Goal: Task Accomplishment & Management: Manage account settings

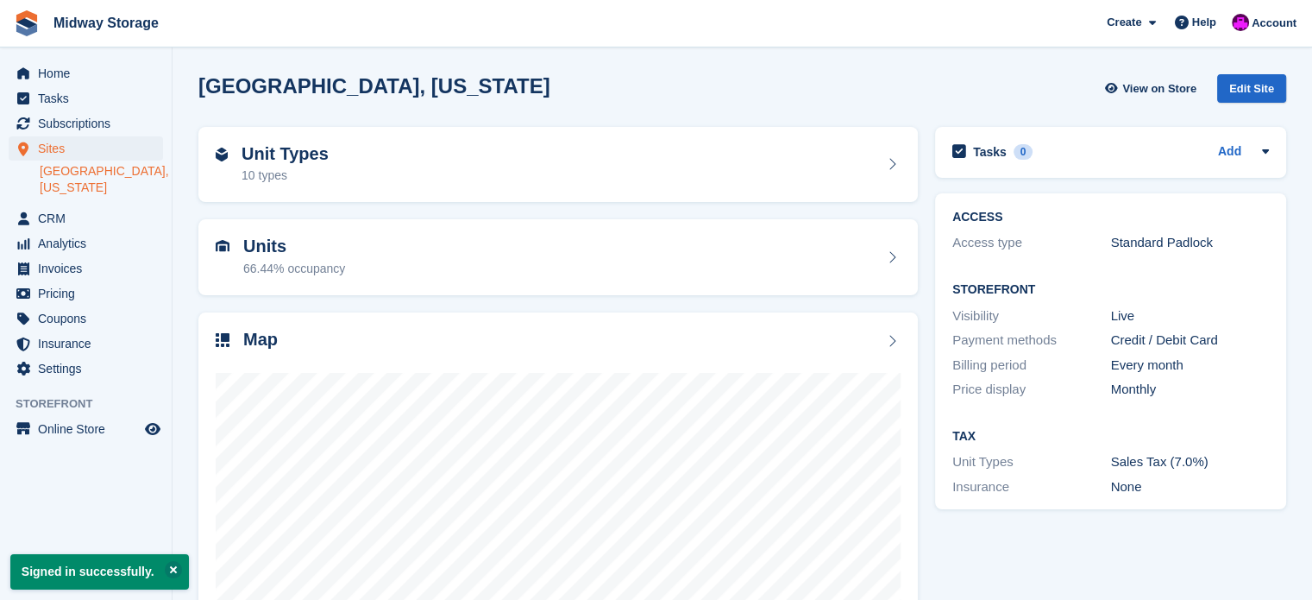
click at [67, 173] on link "[GEOGRAPHIC_DATA], [US_STATE]" at bounding box center [101, 179] width 123 height 33
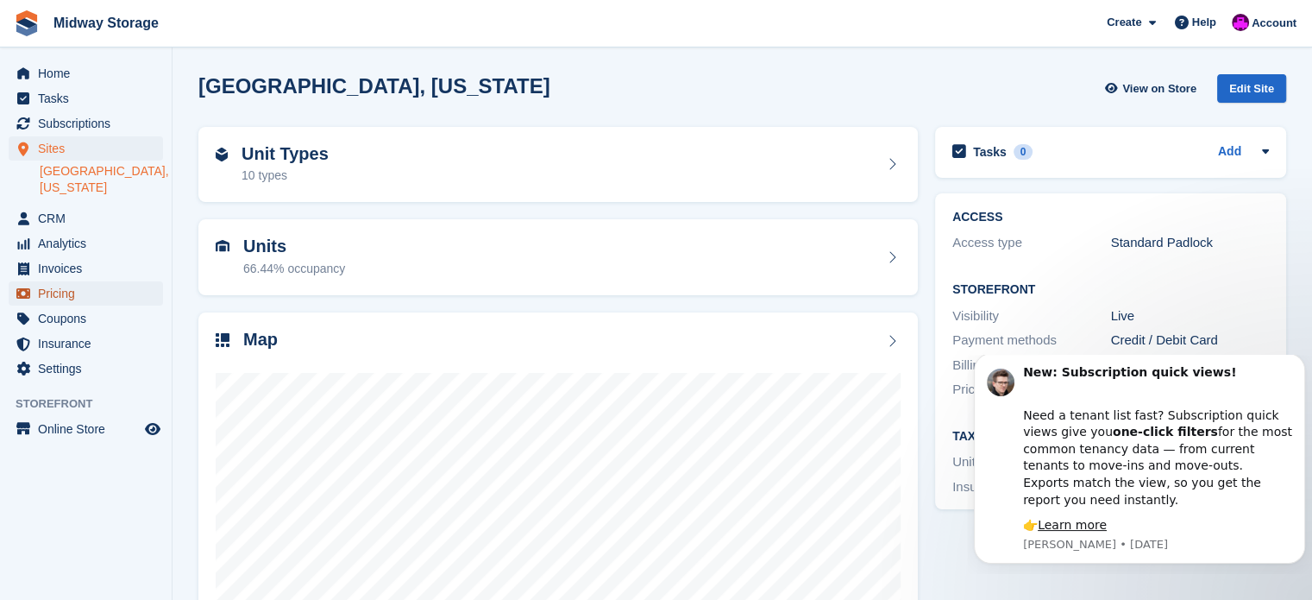
click at [53, 281] on span "Pricing" at bounding box center [90, 293] width 104 height 24
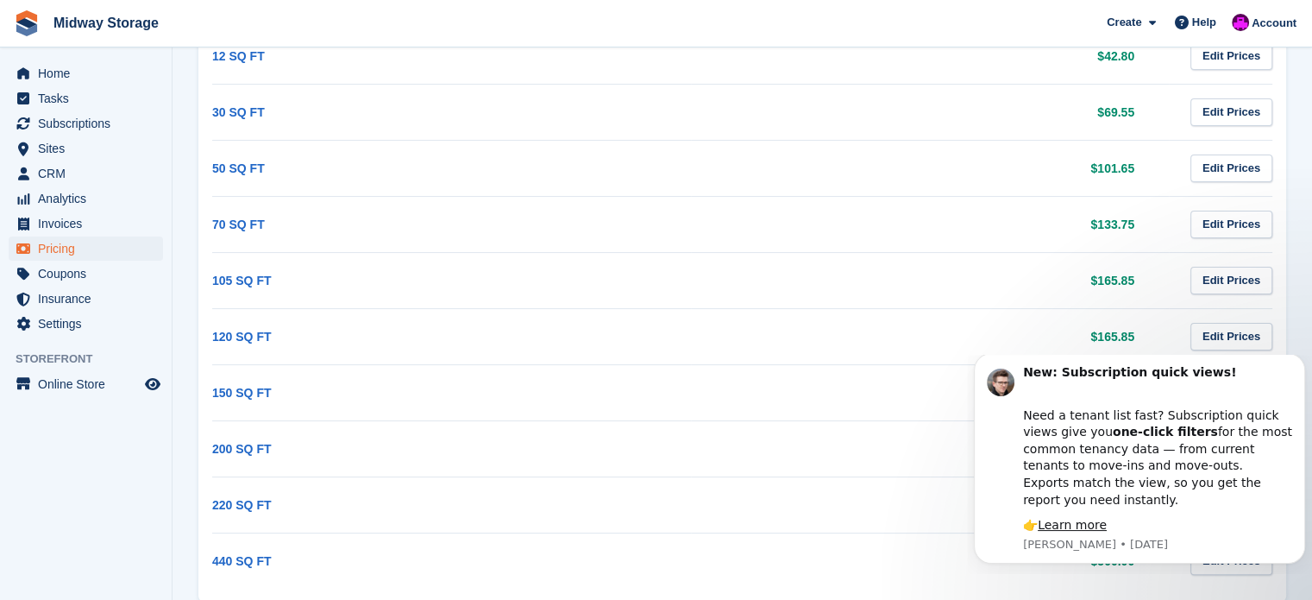
scroll to position [336, 0]
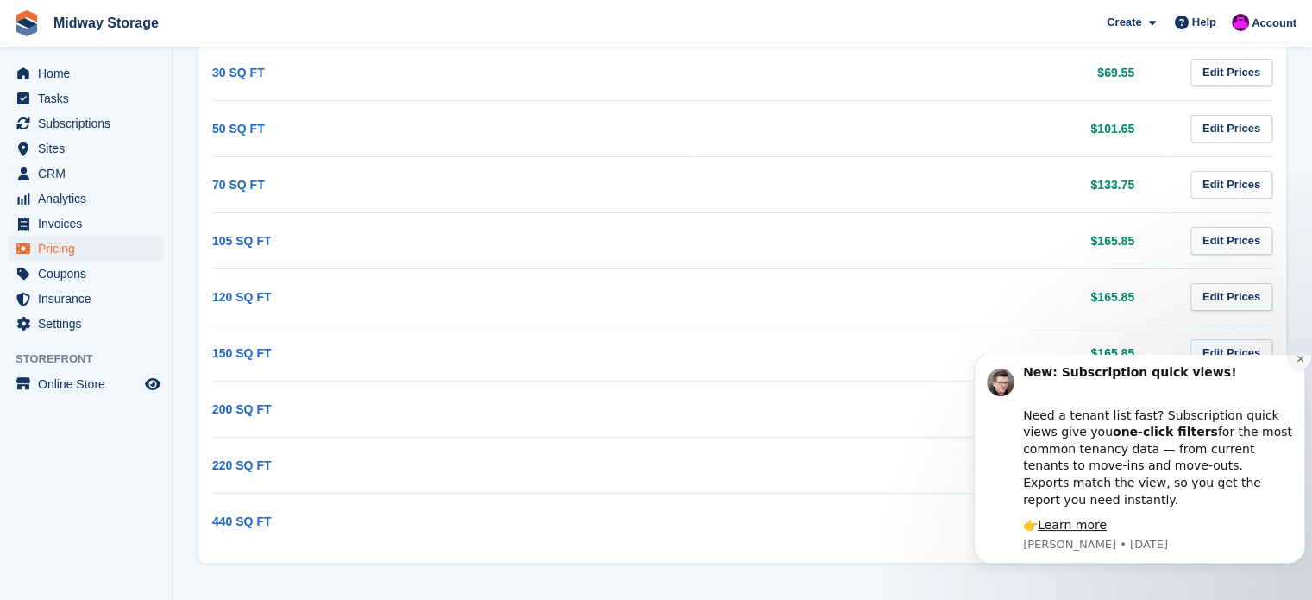
click at [1297, 363] on icon "Dismiss notification" at bounding box center [1300, 358] width 9 height 9
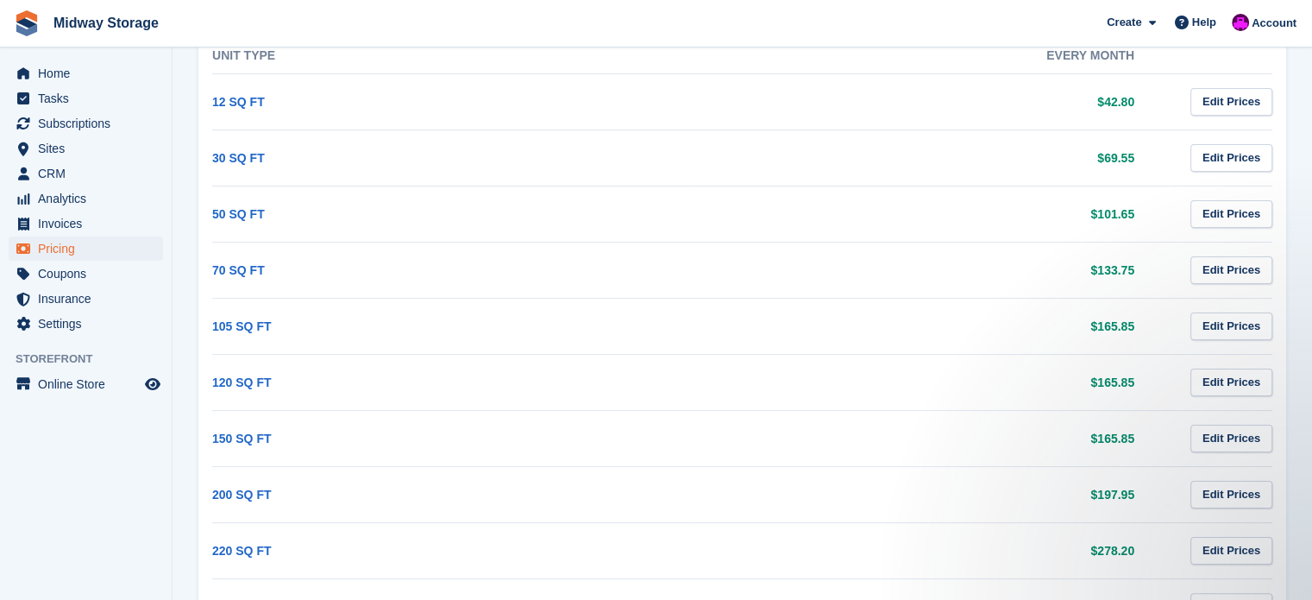
scroll to position [259, 0]
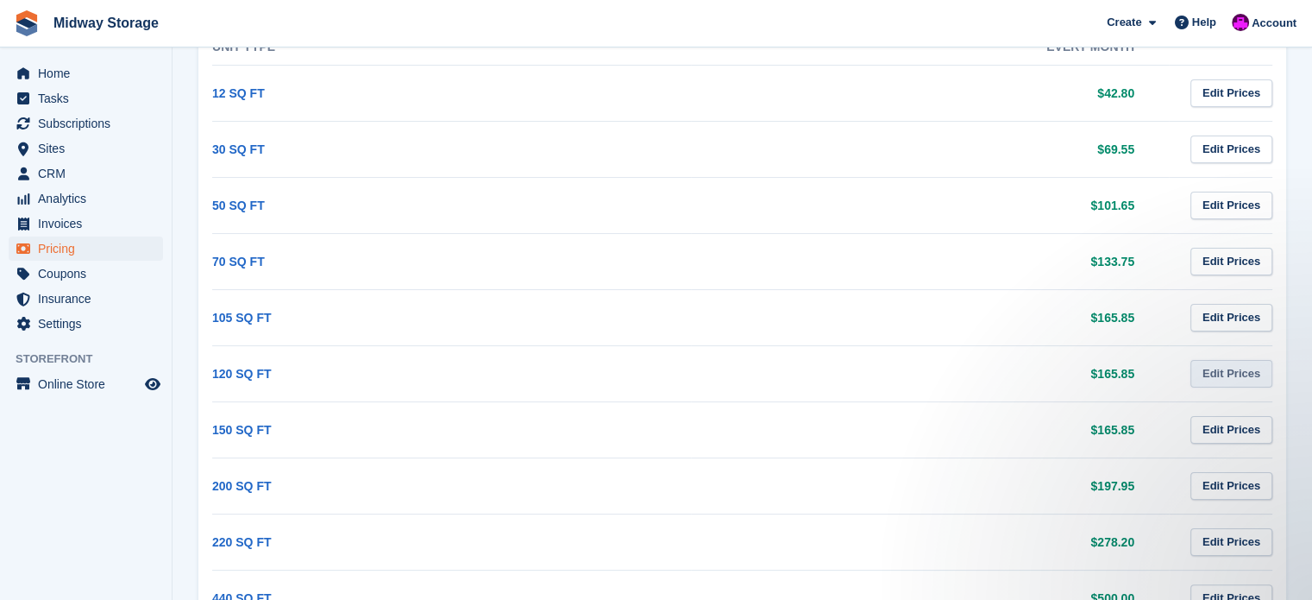
click at [1240, 371] on link "Edit Prices" at bounding box center [1231, 374] width 82 height 28
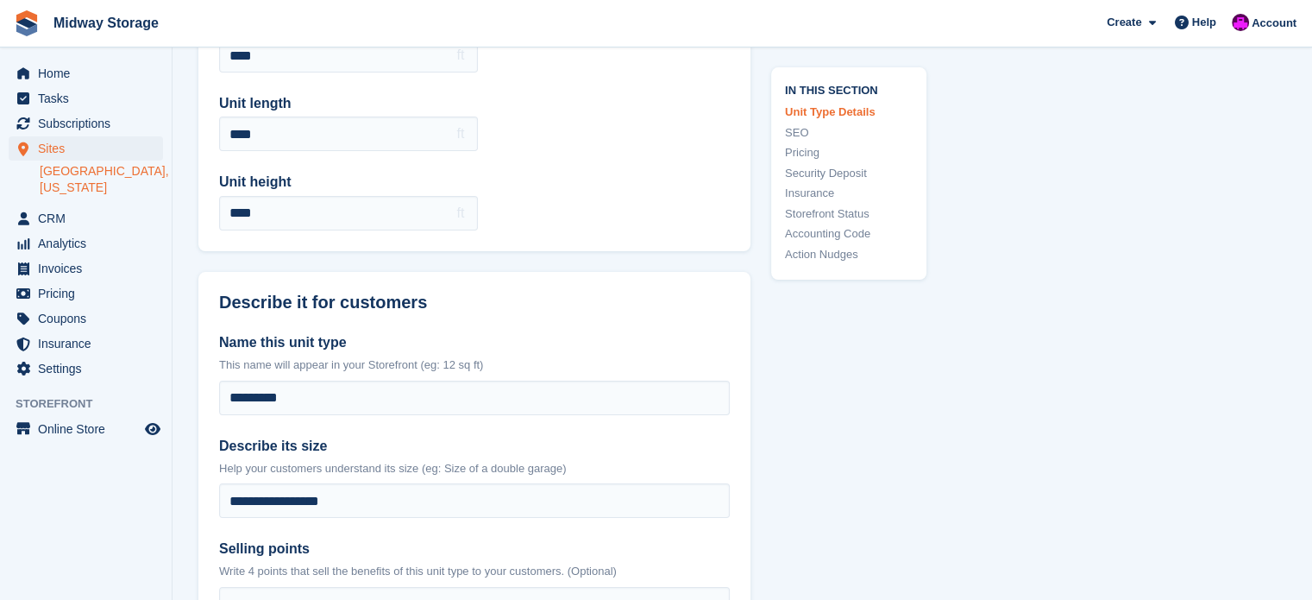
scroll to position [259, 0]
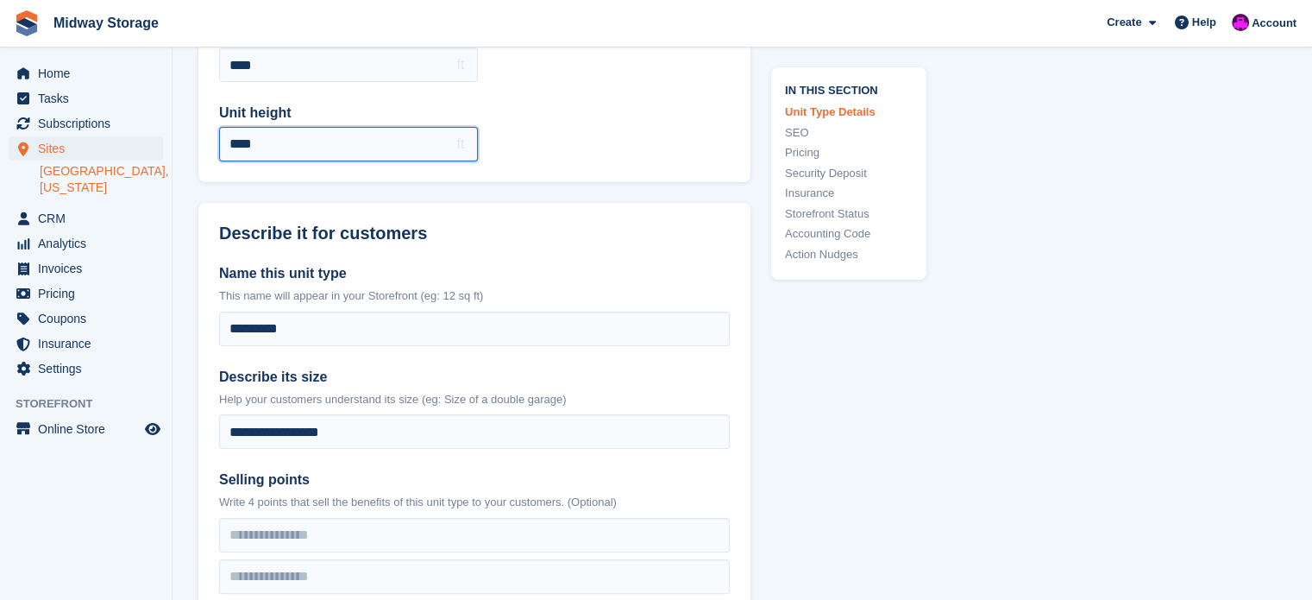
drag, startPoint x: 304, startPoint y: 144, endPoint x: 176, endPoint y: 152, distance: 127.9
type input "**"
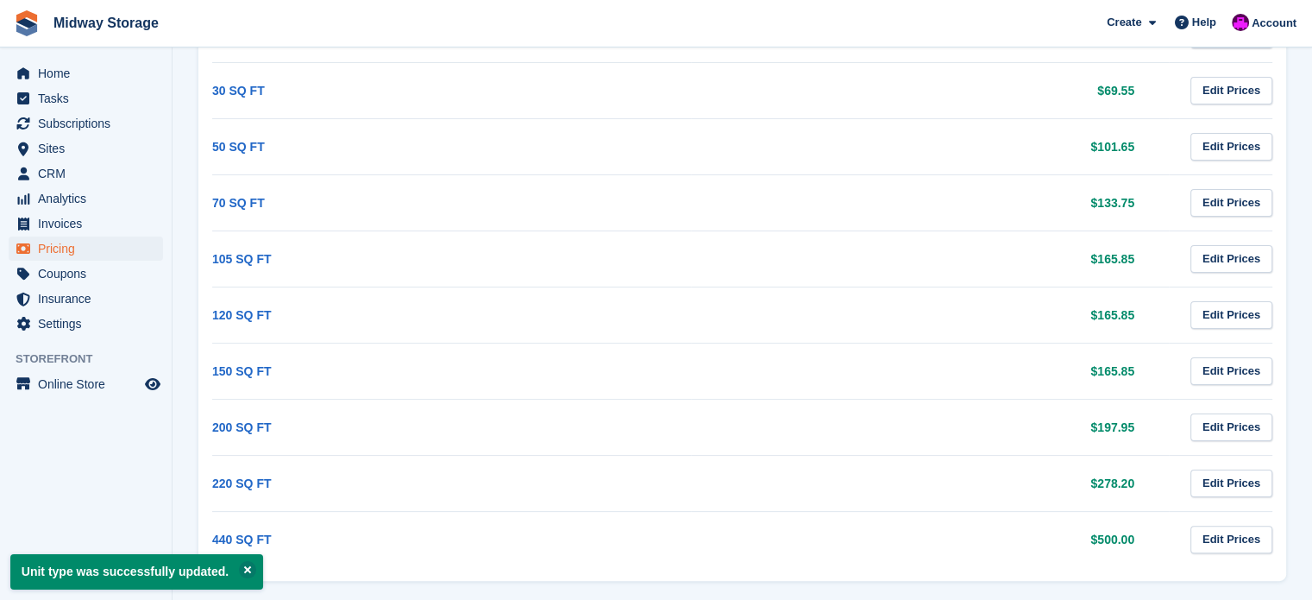
scroll to position [336, 0]
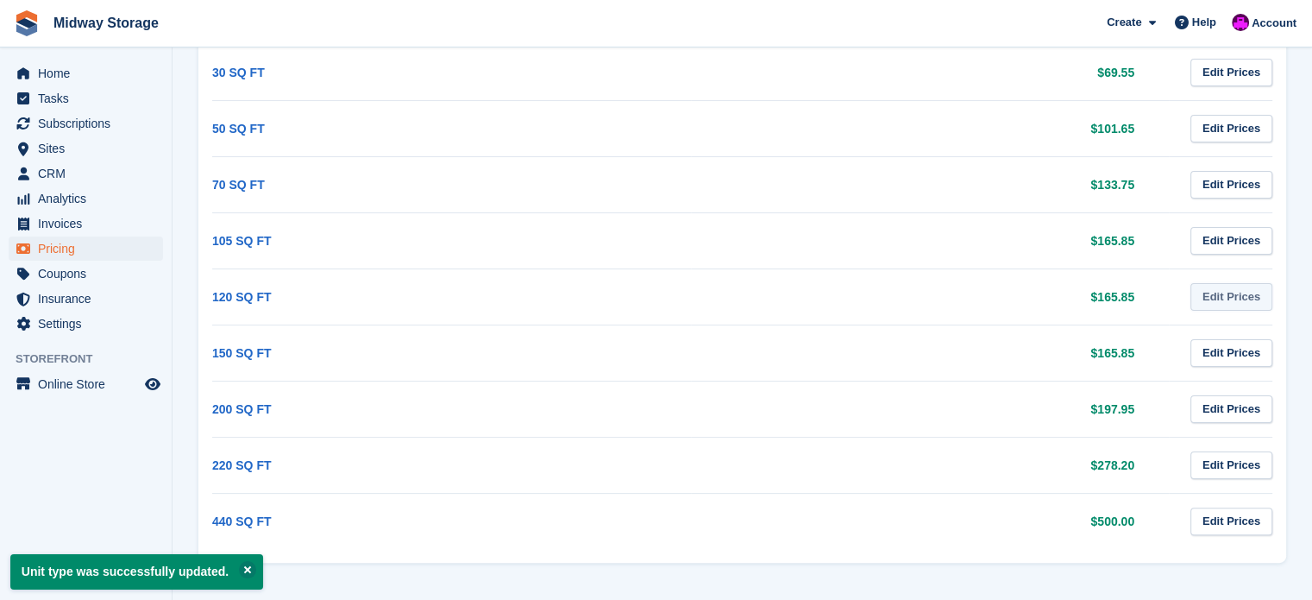
click at [1227, 294] on link "Edit Prices" at bounding box center [1231, 297] width 82 height 28
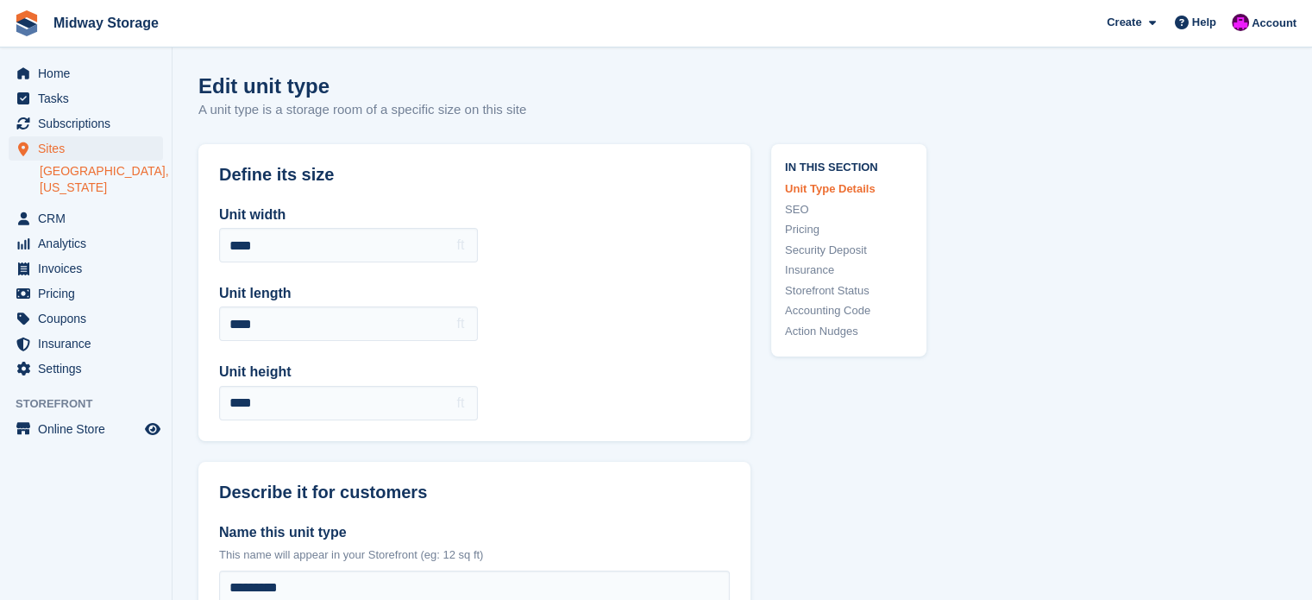
click at [63, 175] on link "[GEOGRAPHIC_DATA], [US_STATE]" at bounding box center [101, 179] width 123 height 33
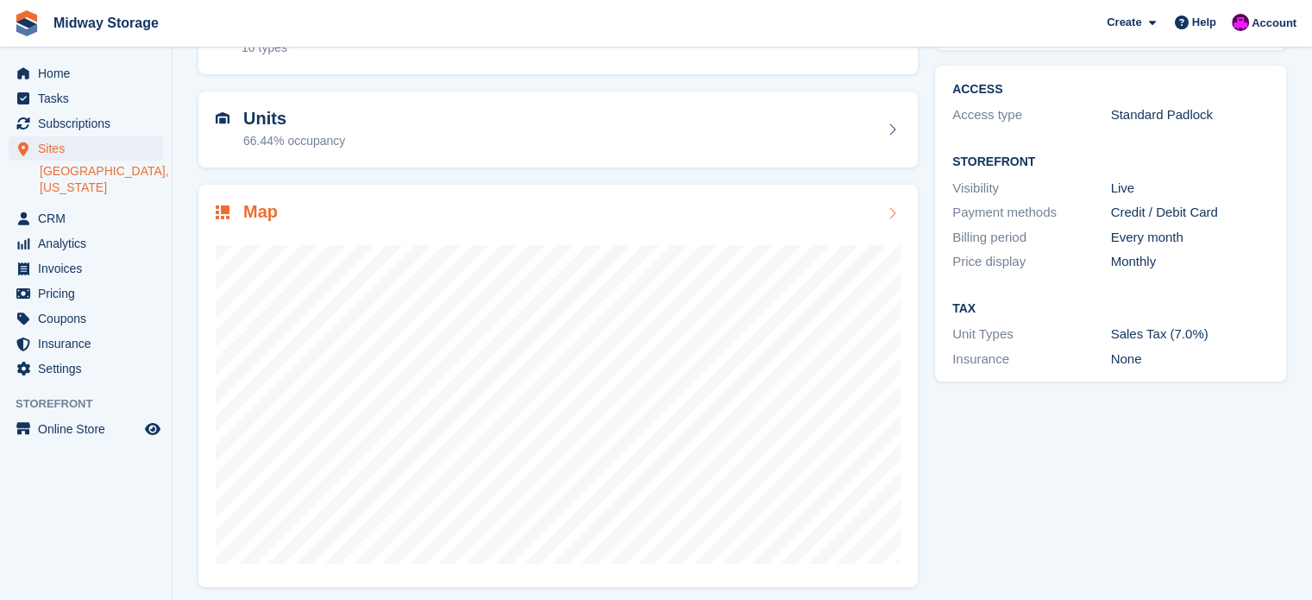
scroll to position [135, 0]
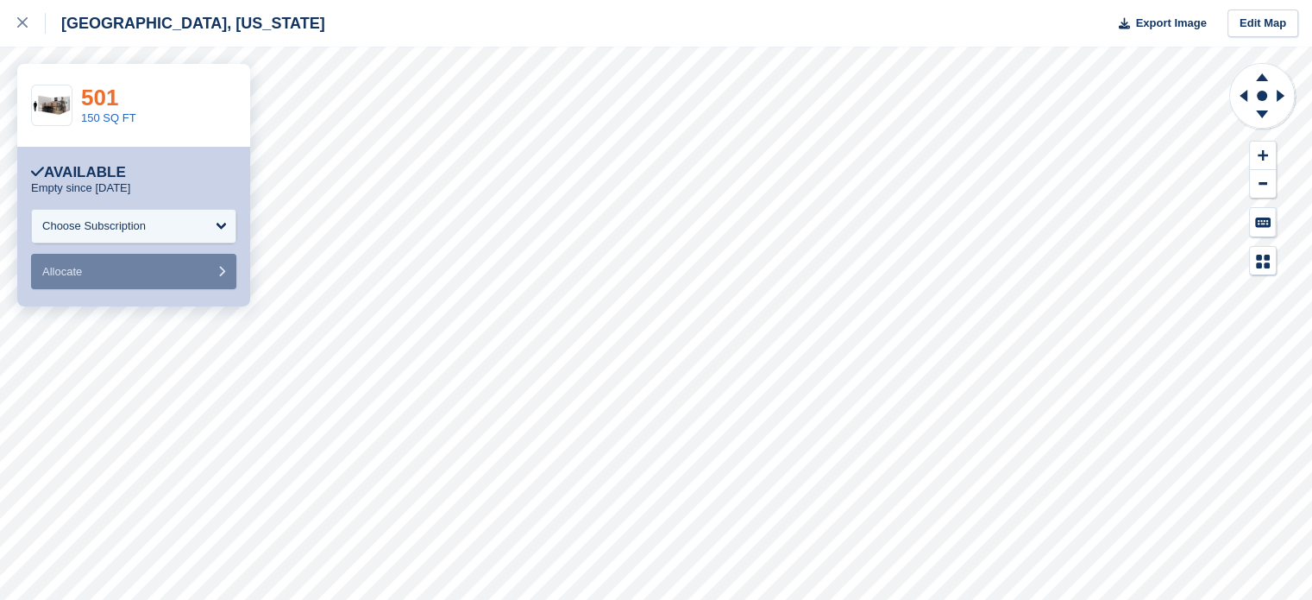
click at [94, 98] on link "501" at bounding box center [99, 98] width 37 height 26
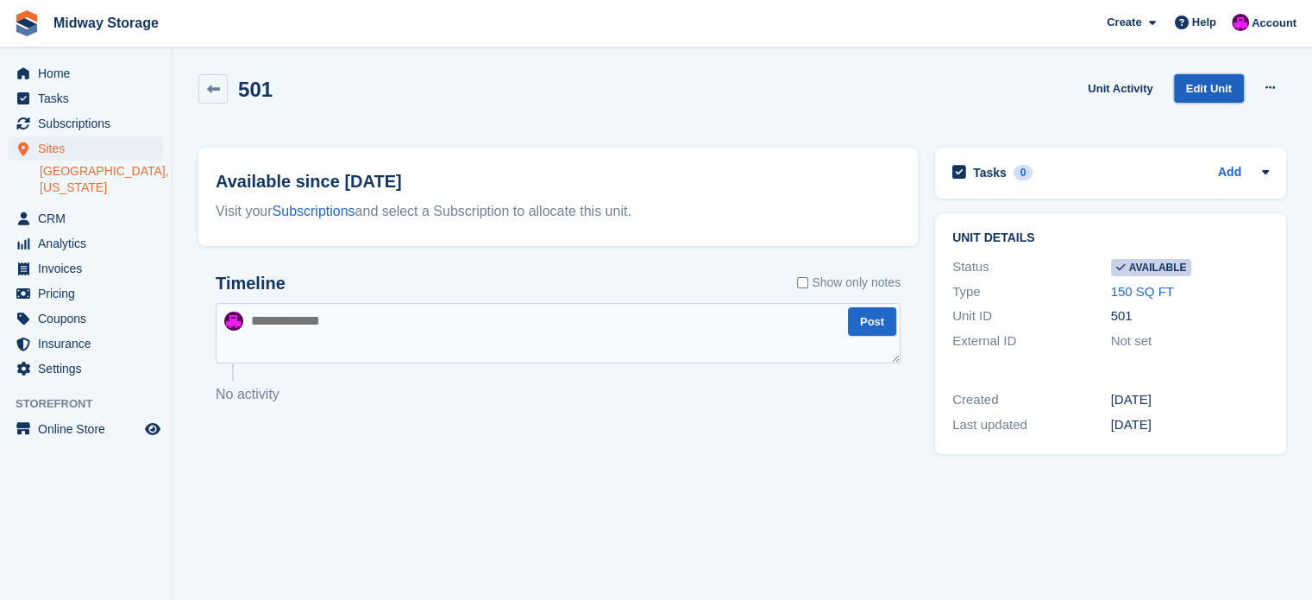
click at [1212, 89] on link "Edit Unit" at bounding box center [1209, 88] width 70 height 28
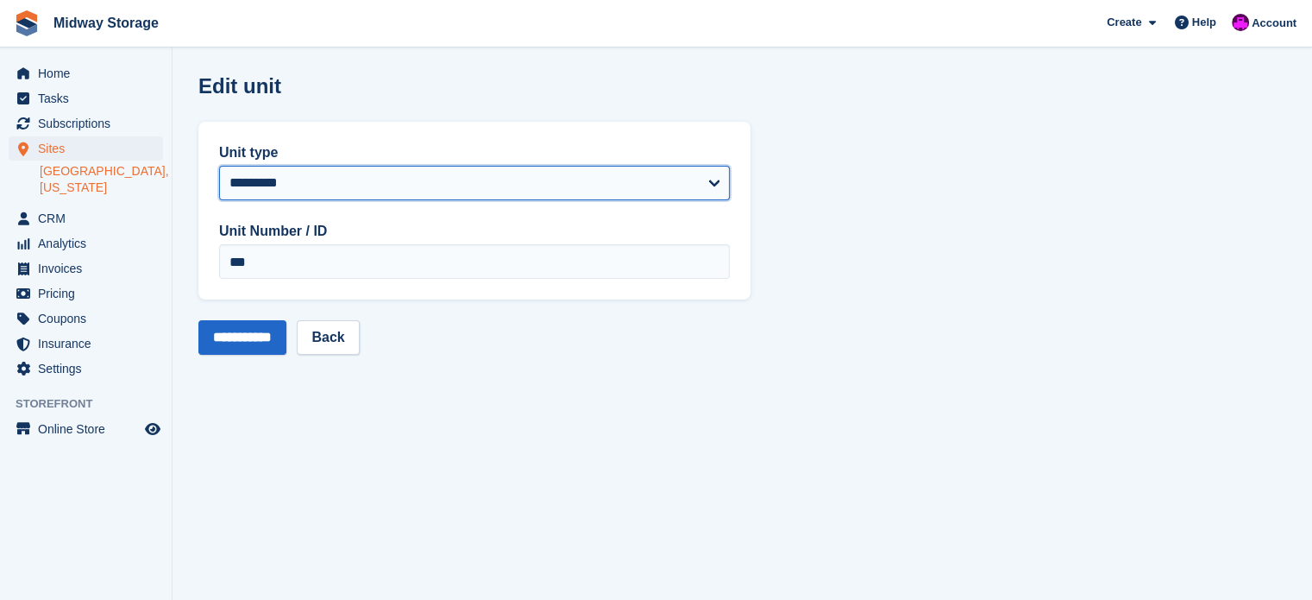
click at [718, 181] on select "********* ********* ******** ********* ********* ********* ******** ********* *…" at bounding box center [474, 183] width 511 height 35
select select "****"
click at [219, 166] on select "********* ********* ******** ********* ********* ********* ******** ********* *…" at bounding box center [474, 183] width 511 height 35
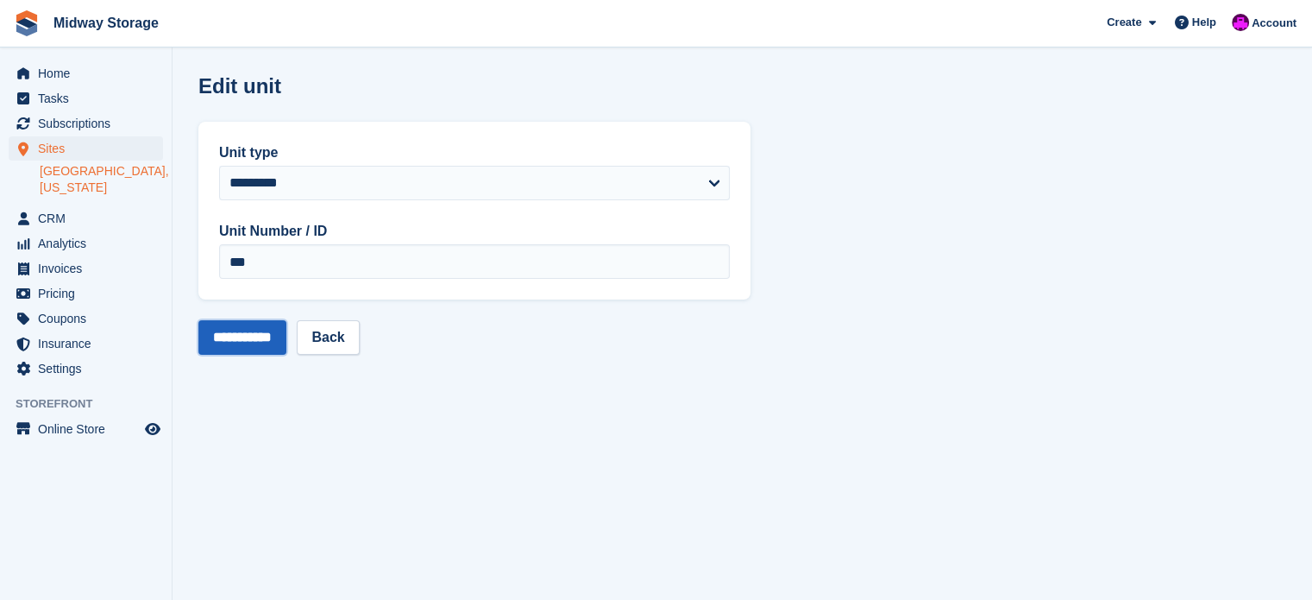
click at [256, 337] on input "**********" at bounding box center [242, 337] width 88 height 35
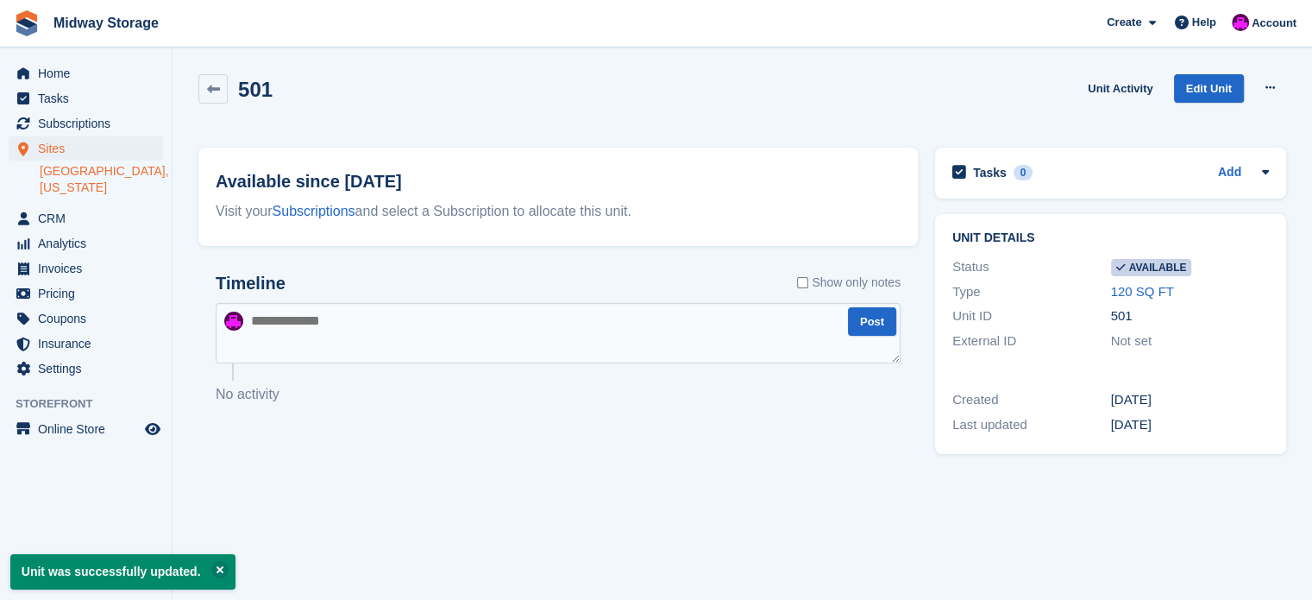
click at [68, 170] on link "[GEOGRAPHIC_DATA], [US_STATE]" at bounding box center [101, 179] width 123 height 33
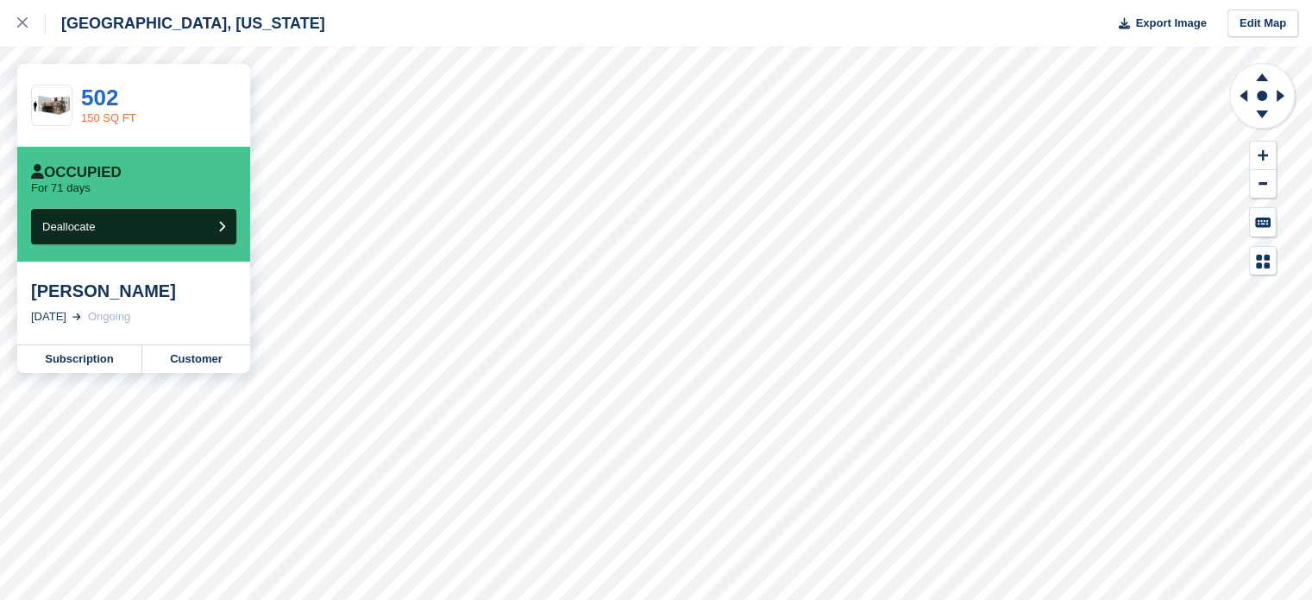
click at [98, 111] on link "150 SQ FT" at bounding box center [108, 117] width 55 height 13
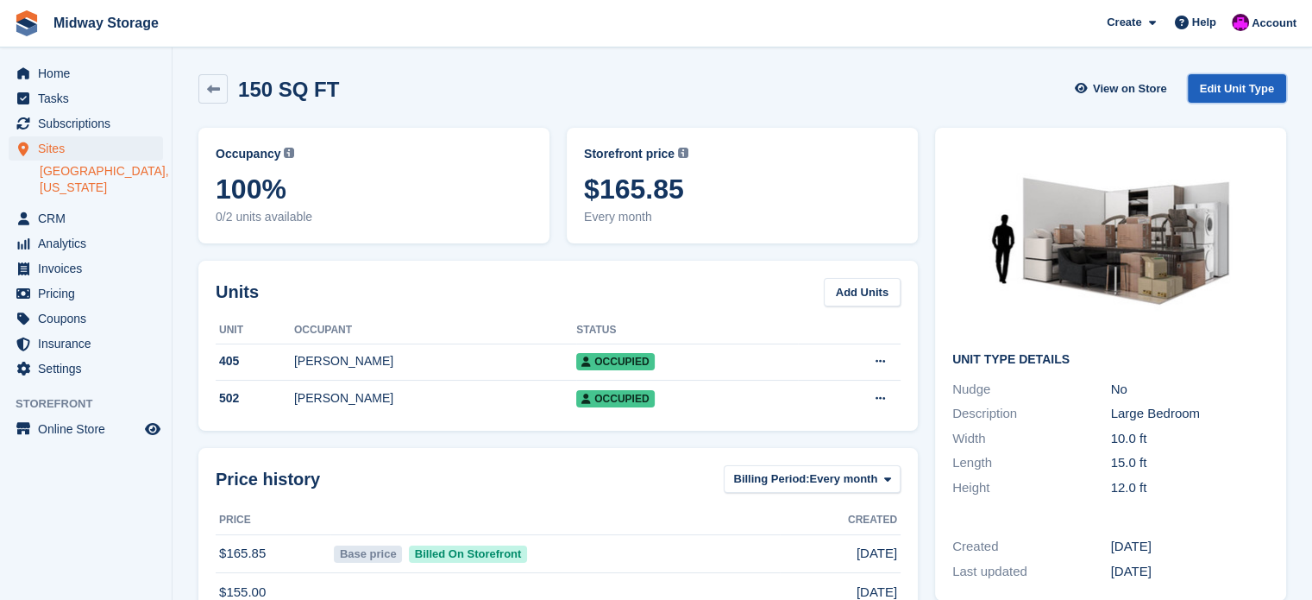
click at [1238, 89] on link "Edit Unit Type" at bounding box center [1237, 88] width 98 height 28
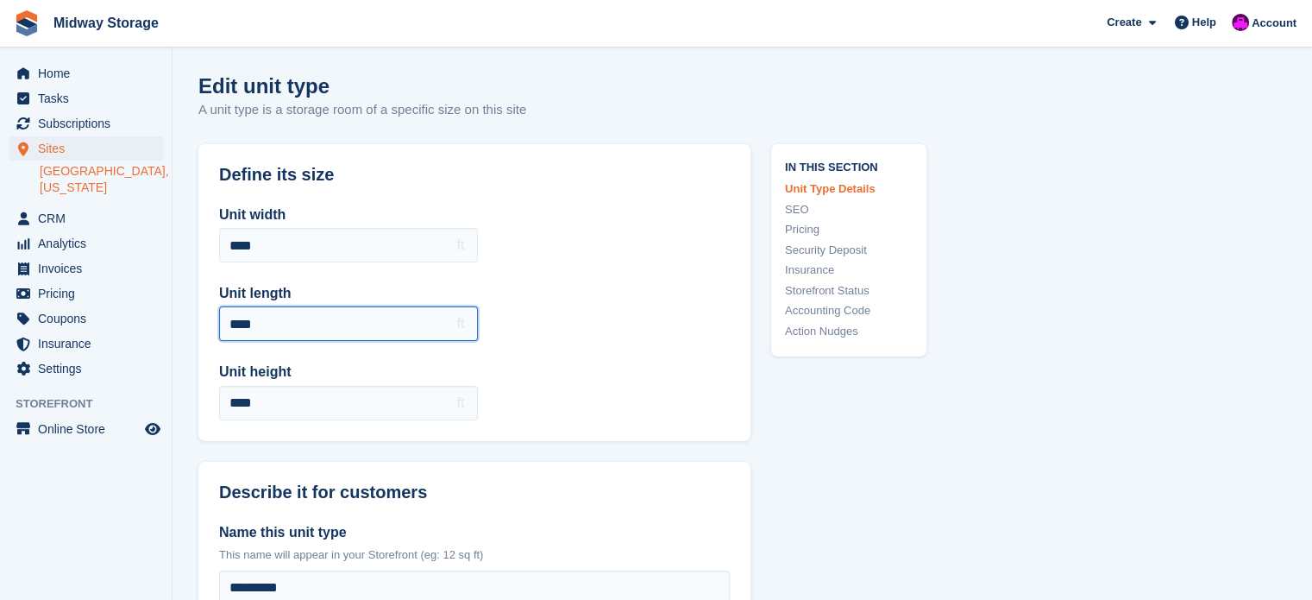
drag, startPoint x: 293, startPoint y: 332, endPoint x: 200, endPoint y: 333, distance: 93.2
click at [200, 333] on div "Unit width **** ft Unit length **** ft Unit height **** ft" at bounding box center [474, 312] width 552 height 257
type input "**"
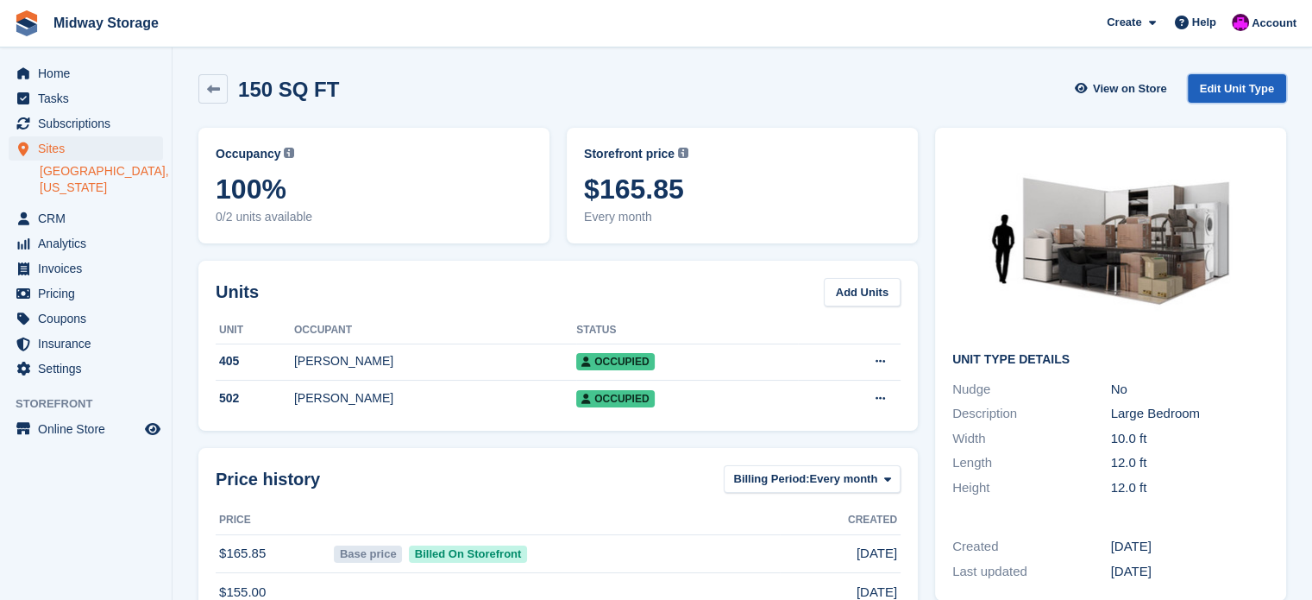
click at [1231, 86] on link "Edit Unit Type" at bounding box center [1237, 88] width 98 height 28
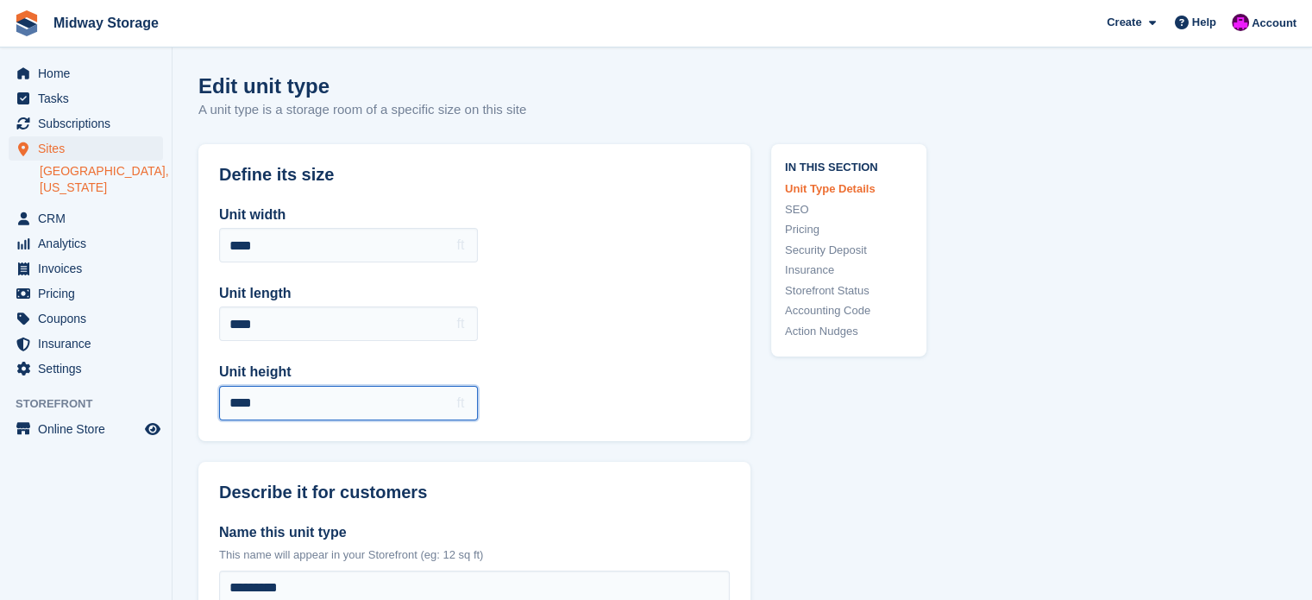
drag, startPoint x: 286, startPoint y: 407, endPoint x: 176, endPoint y: 411, distance: 109.6
type input "**"
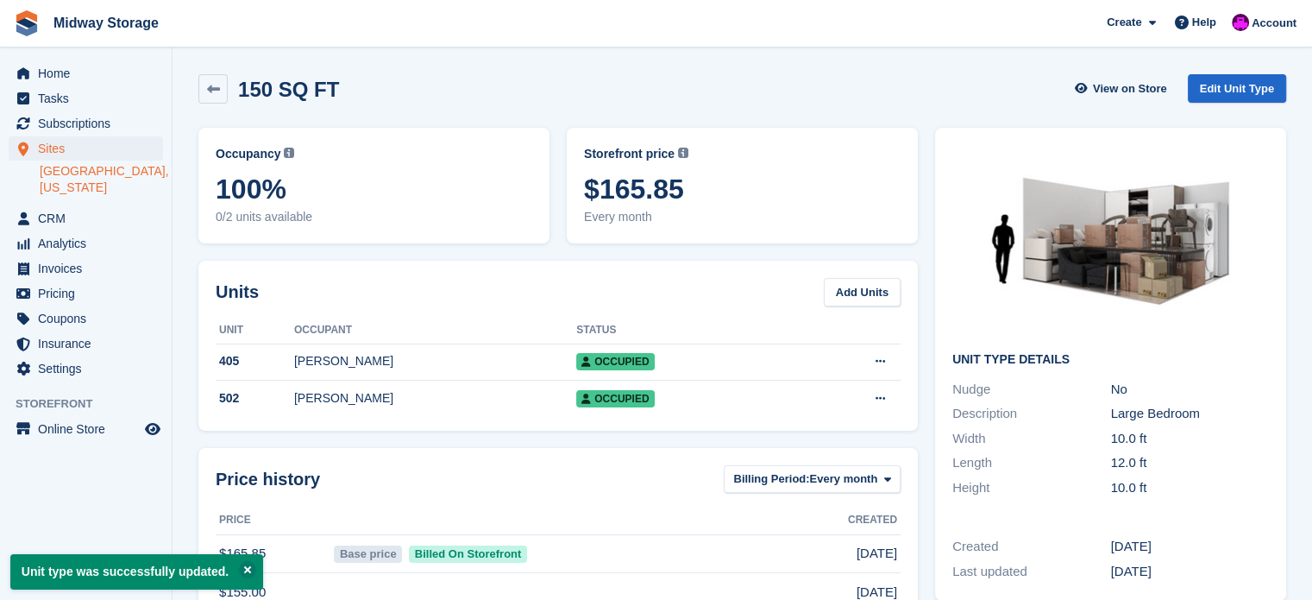
click at [59, 170] on link "[GEOGRAPHIC_DATA], [US_STATE]" at bounding box center [101, 179] width 123 height 33
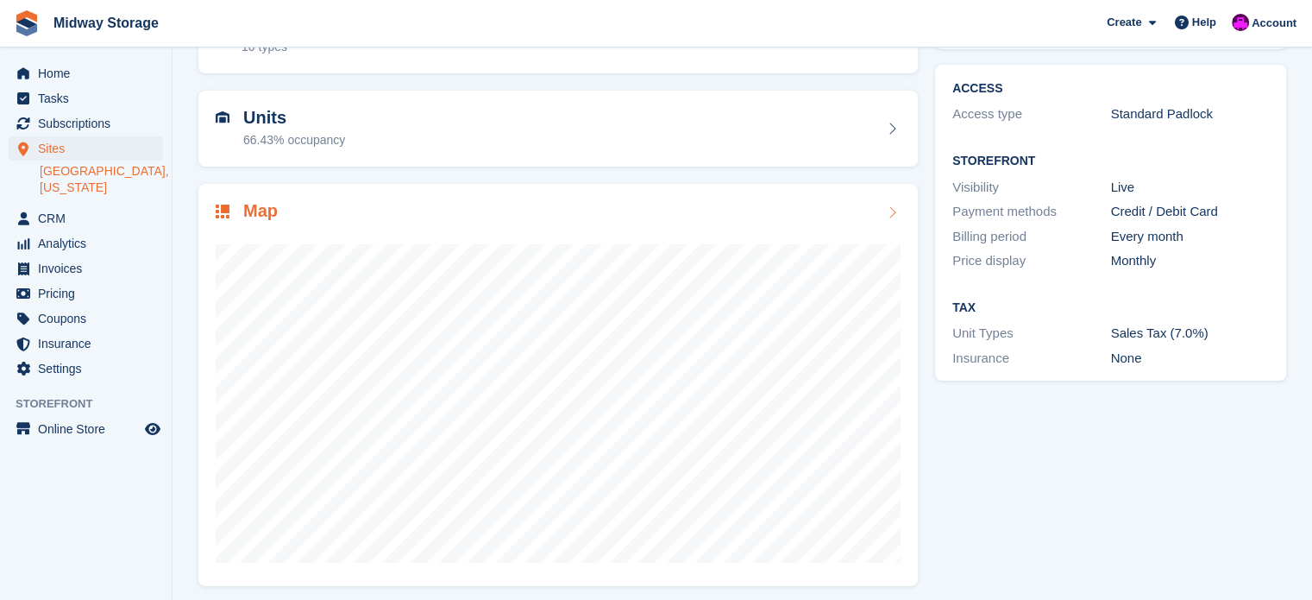
scroll to position [135, 0]
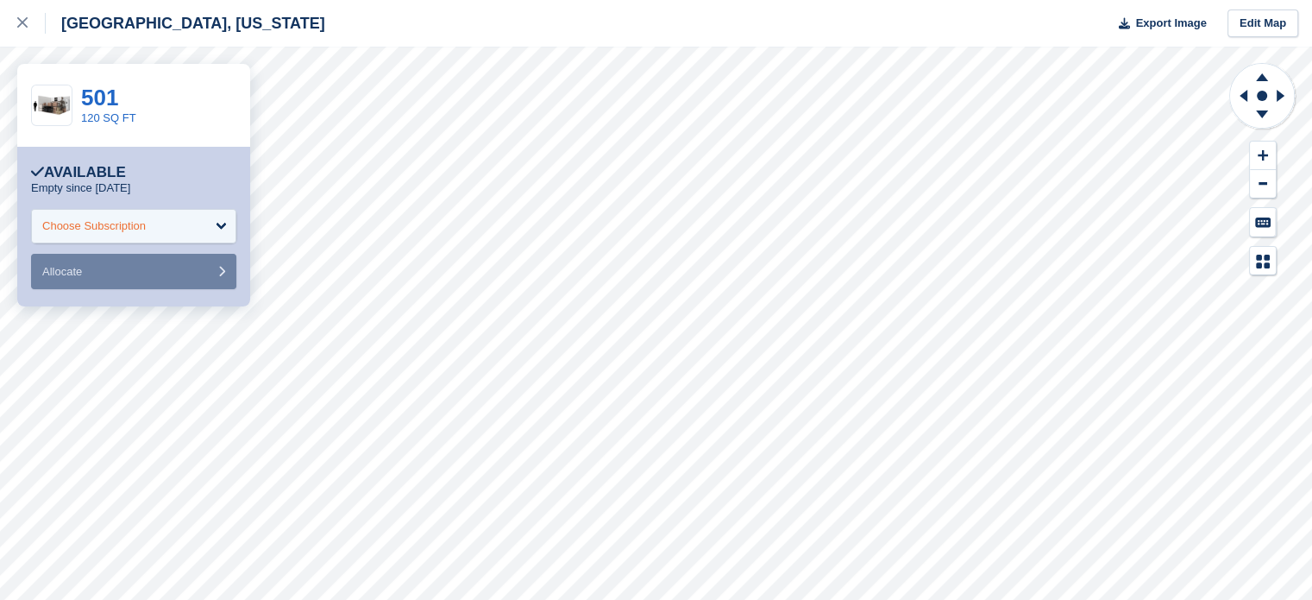
click at [217, 225] on div "Choose Subscription" at bounding box center [133, 226] width 205 height 35
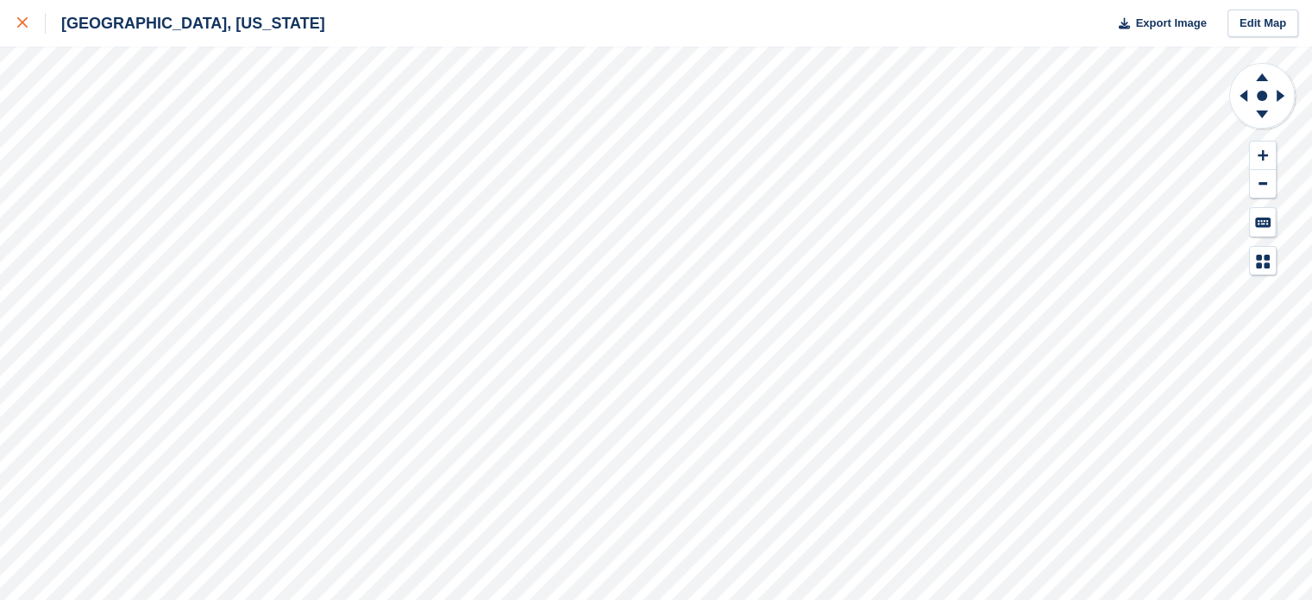
click at [22, 23] on icon at bounding box center [22, 22] width 10 height 10
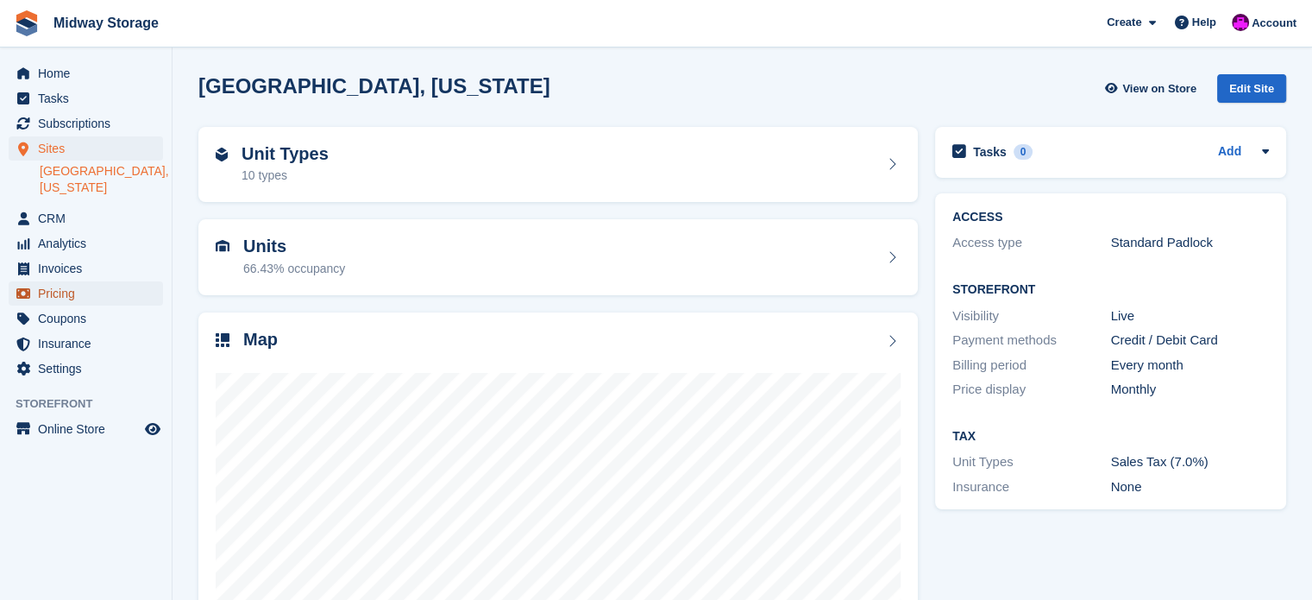
click at [52, 281] on span "Pricing" at bounding box center [90, 293] width 104 height 24
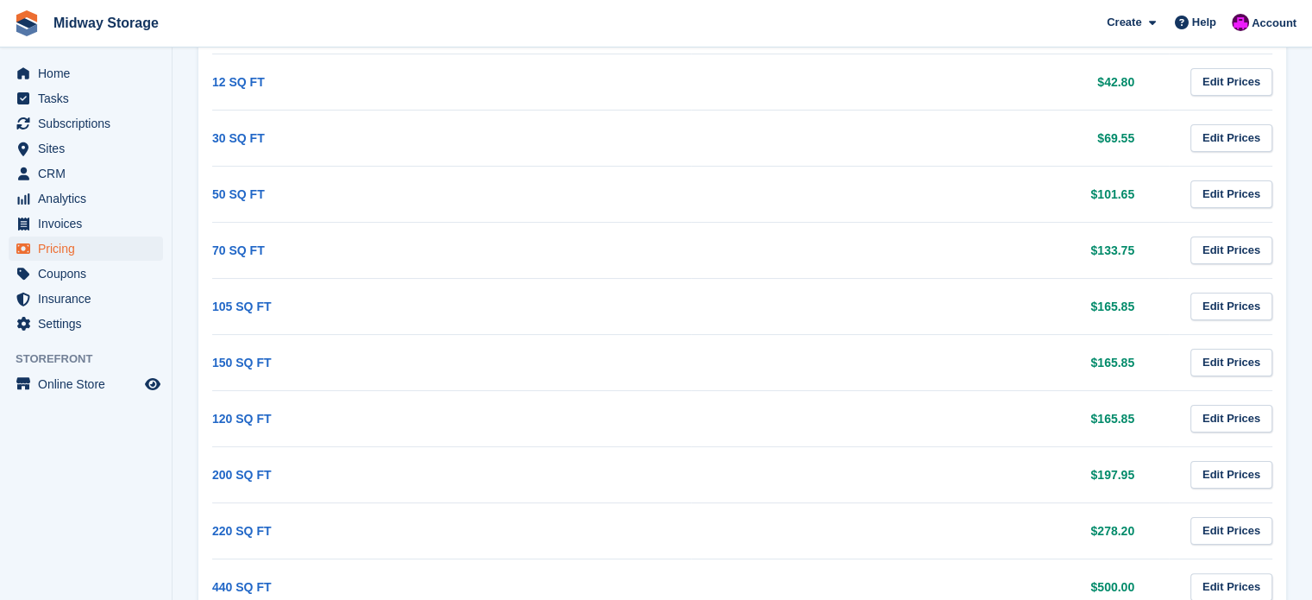
scroll to position [336, 0]
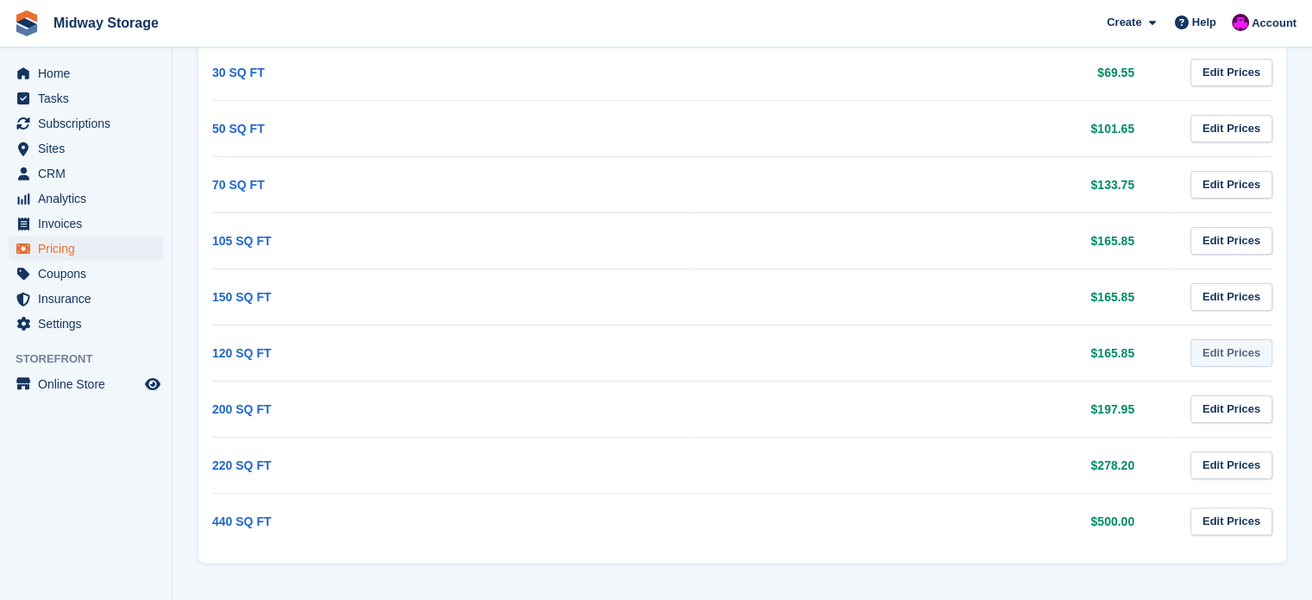
click at [1233, 352] on link "Edit Prices" at bounding box center [1231, 353] width 82 height 28
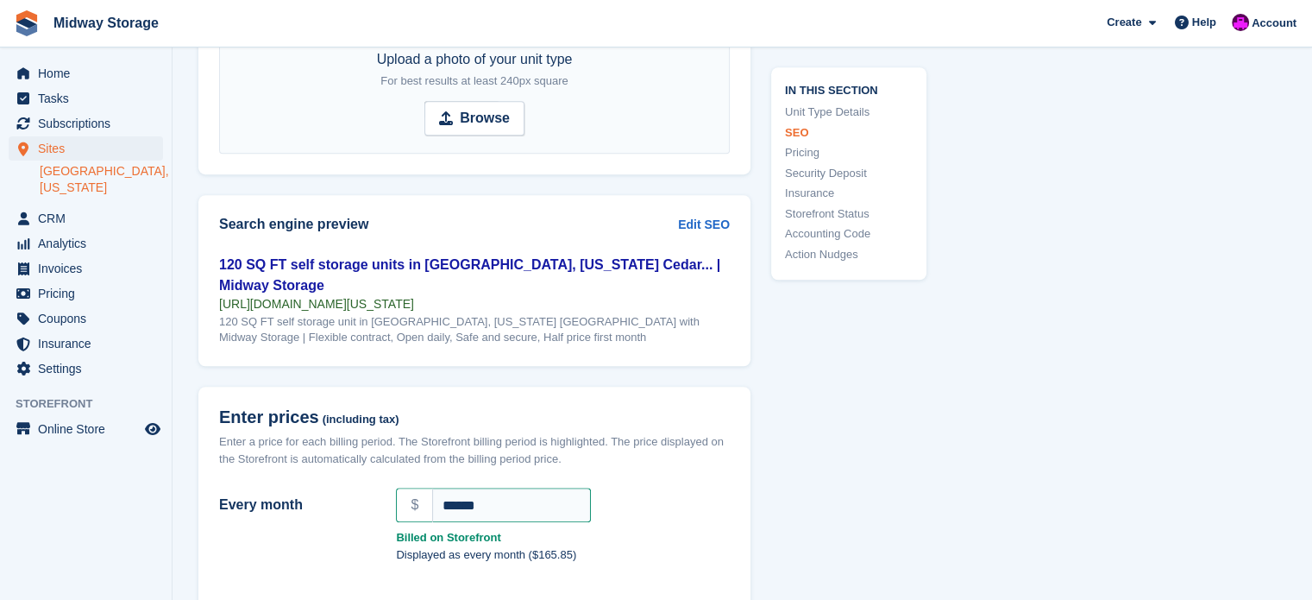
scroll to position [1191, 0]
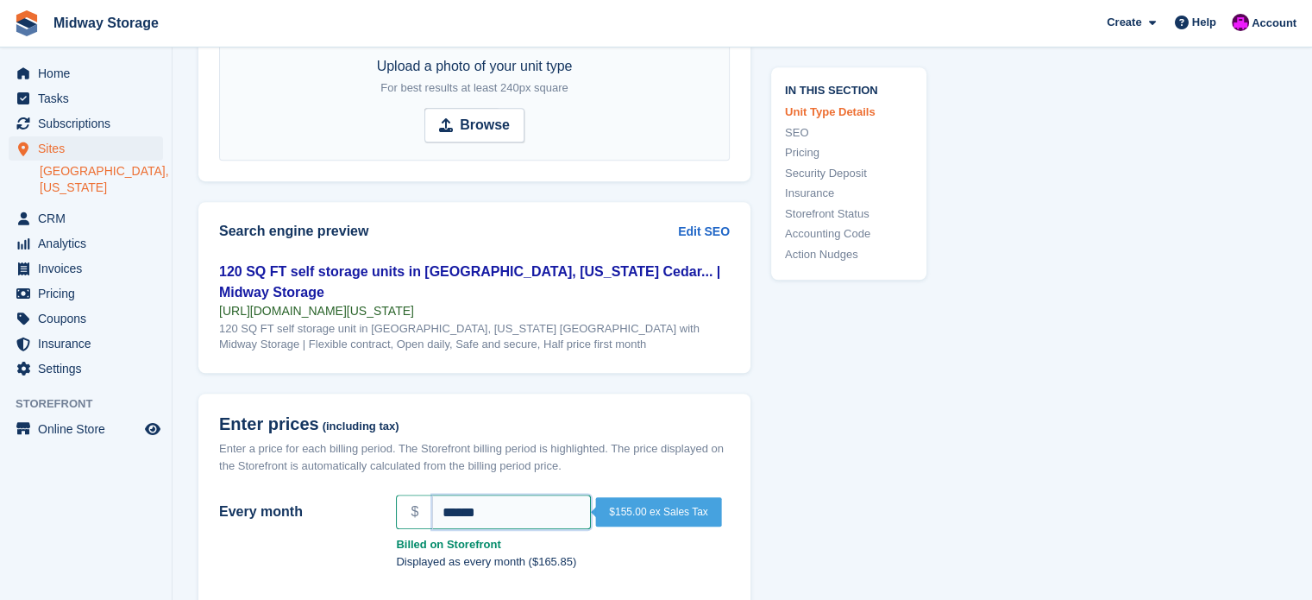
click at [518, 494] on input "******" at bounding box center [511, 511] width 159 height 35
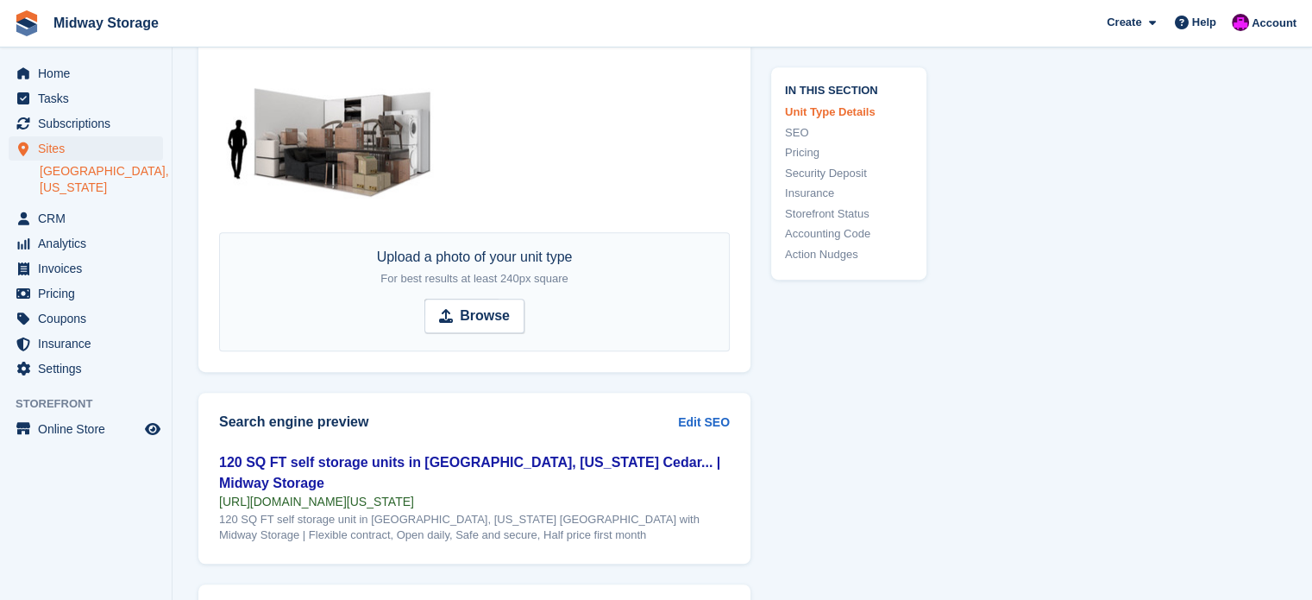
scroll to position [846, 0]
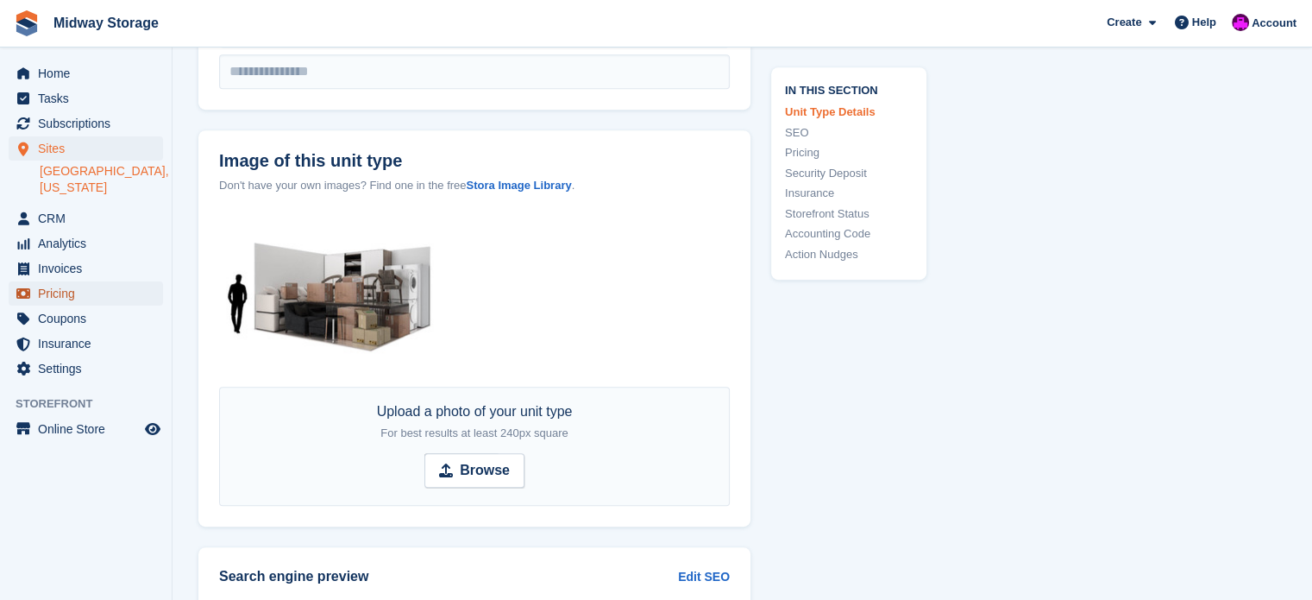
click at [60, 281] on span "Pricing" at bounding box center [90, 293] width 104 height 24
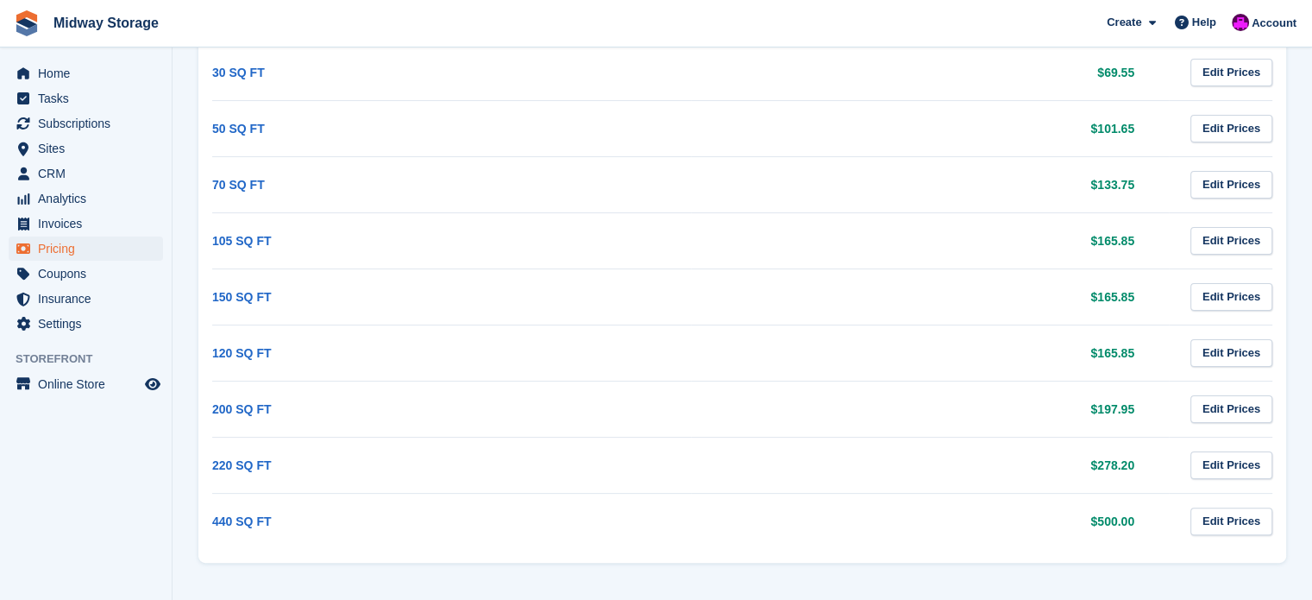
scroll to position [249, 0]
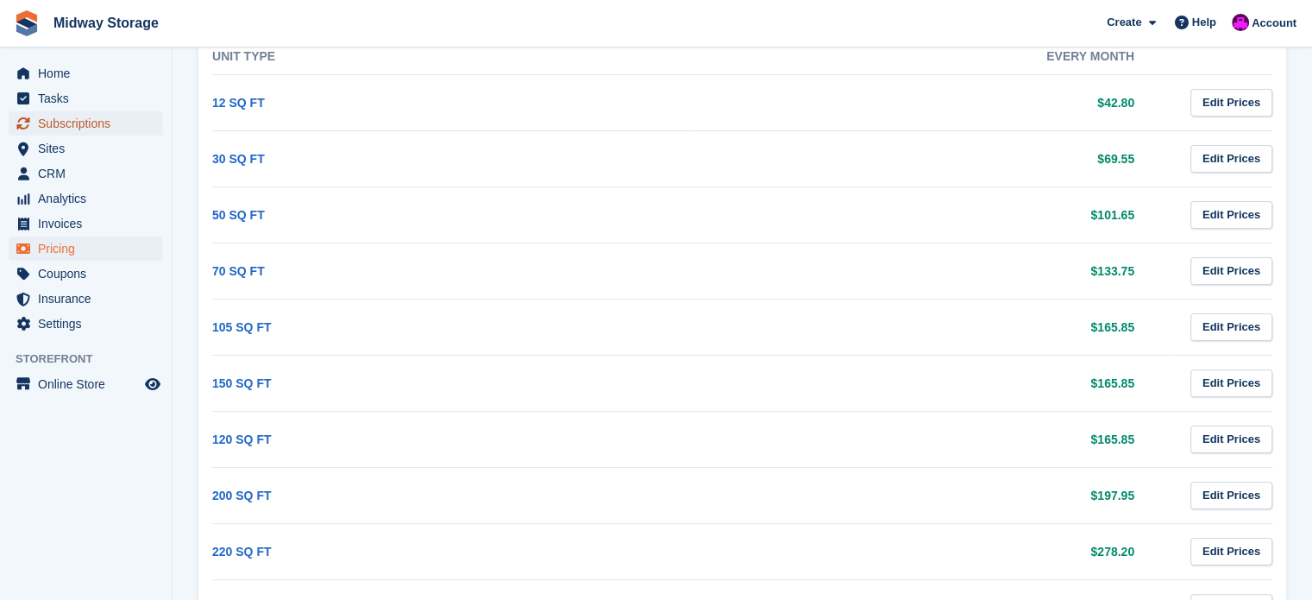
click at [55, 126] on span "Subscriptions" at bounding box center [90, 123] width 104 height 24
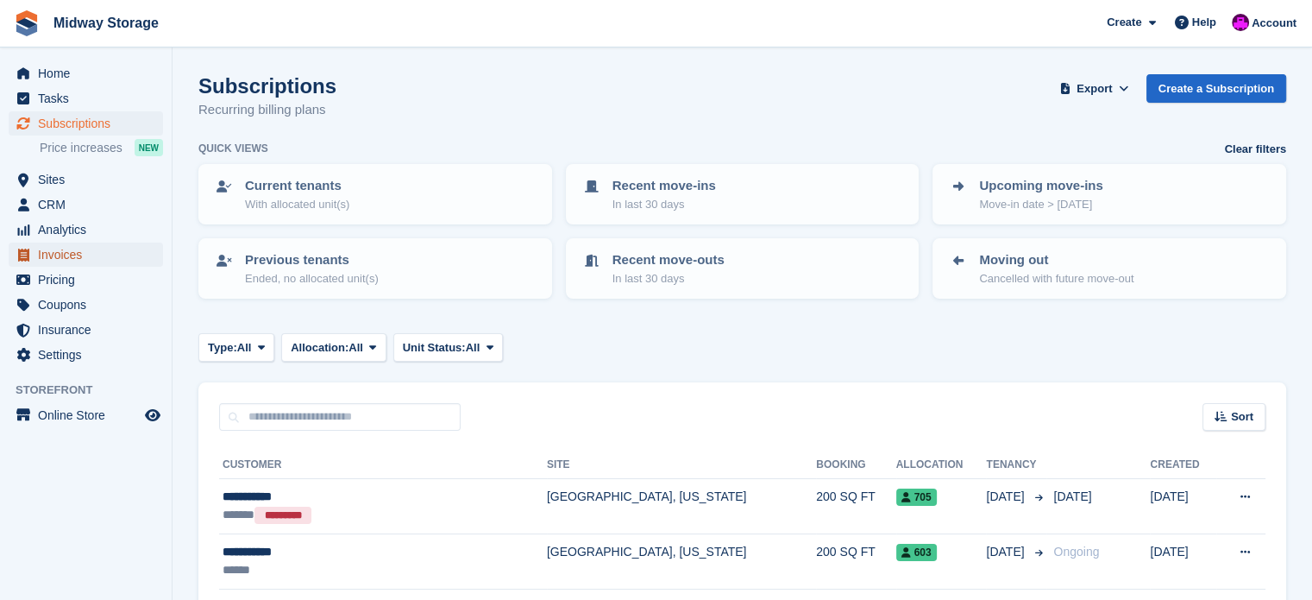
click at [68, 258] on span "Invoices" at bounding box center [90, 254] width 104 height 24
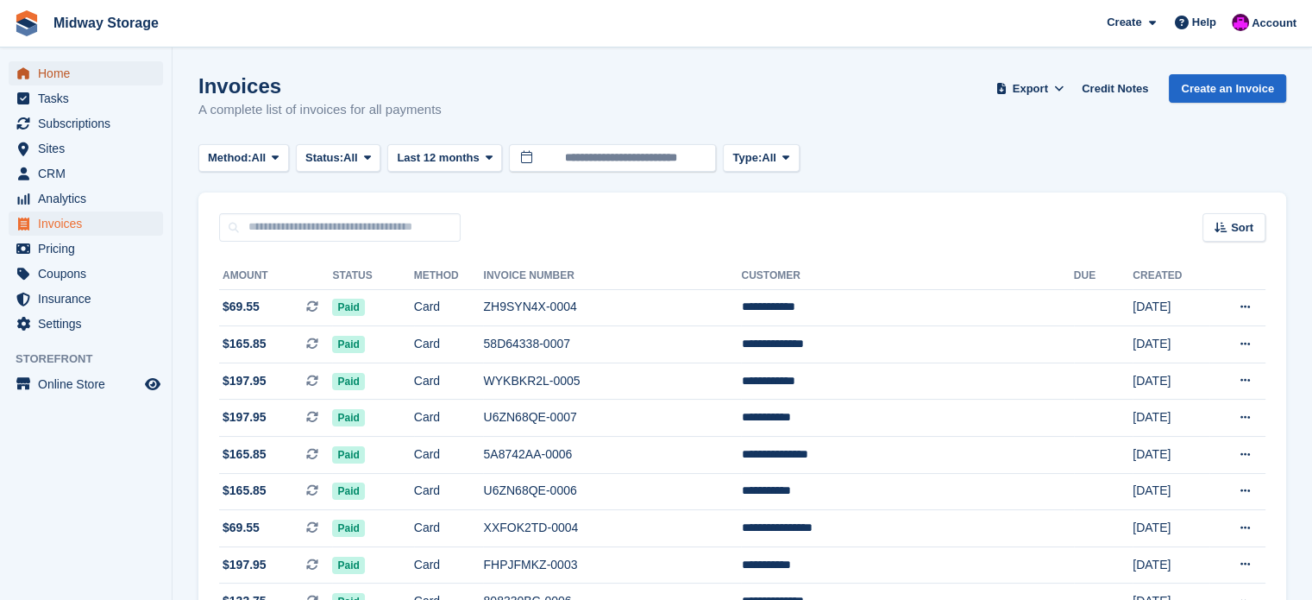
click at [52, 71] on span "Home" at bounding box center [90, 73] width 104 height 24
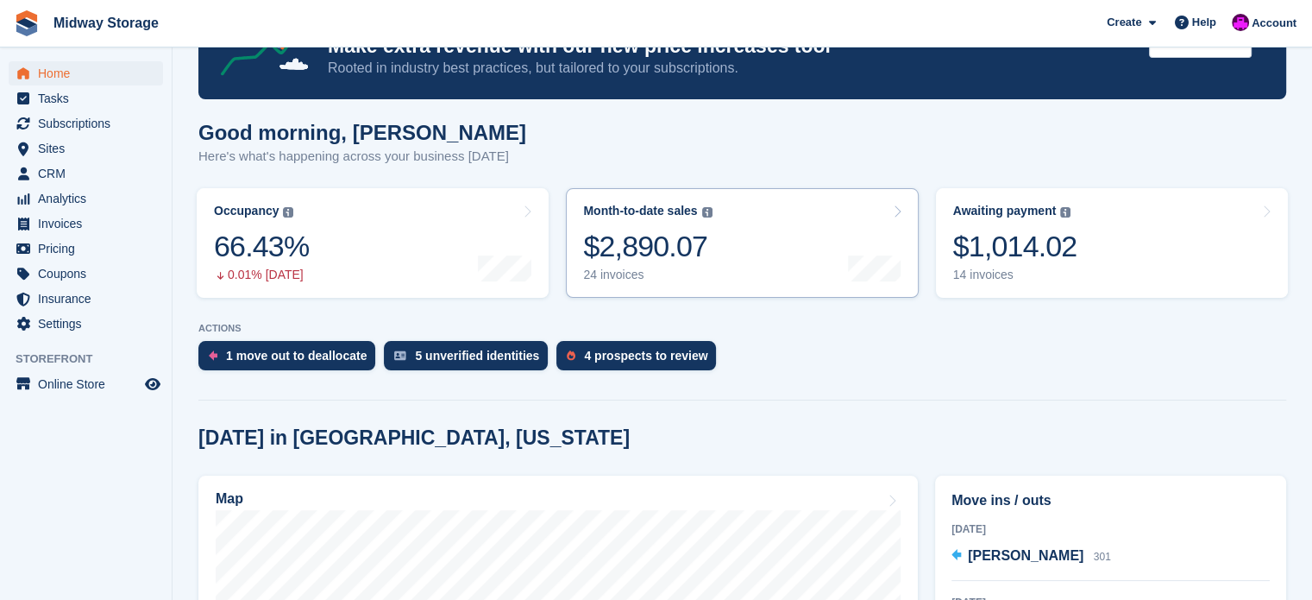
scroll to position [173, 0]
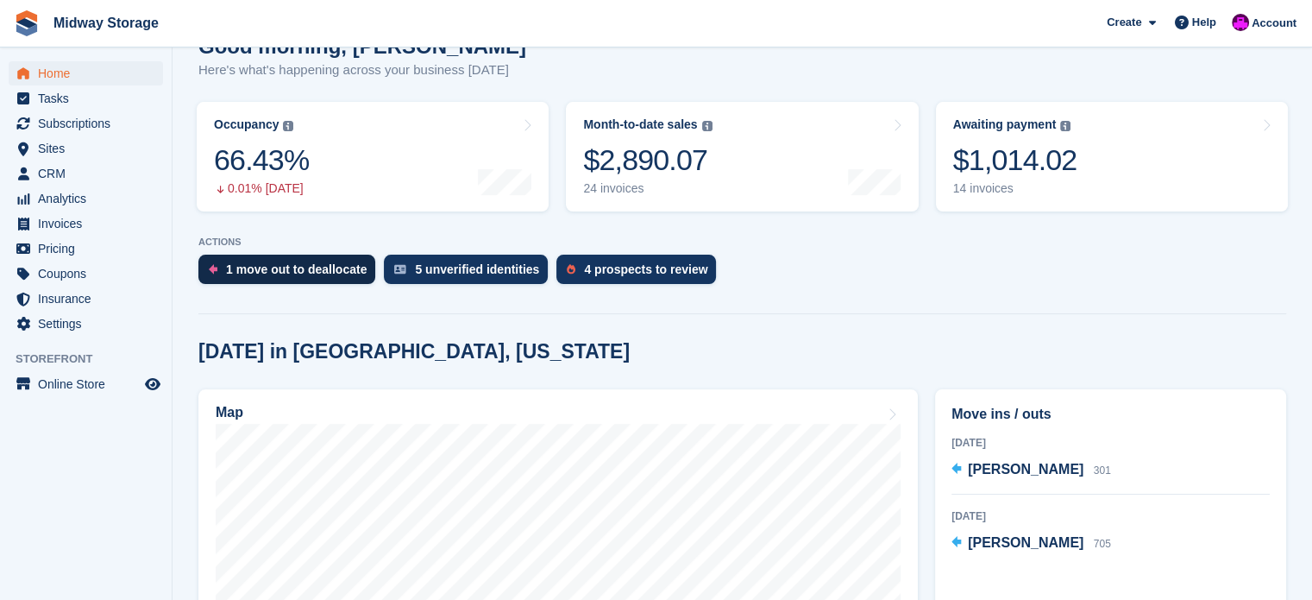
click at [265, 272] on div "1 move out to deallocate" at bounding box center [296, 269] width 141 height 14
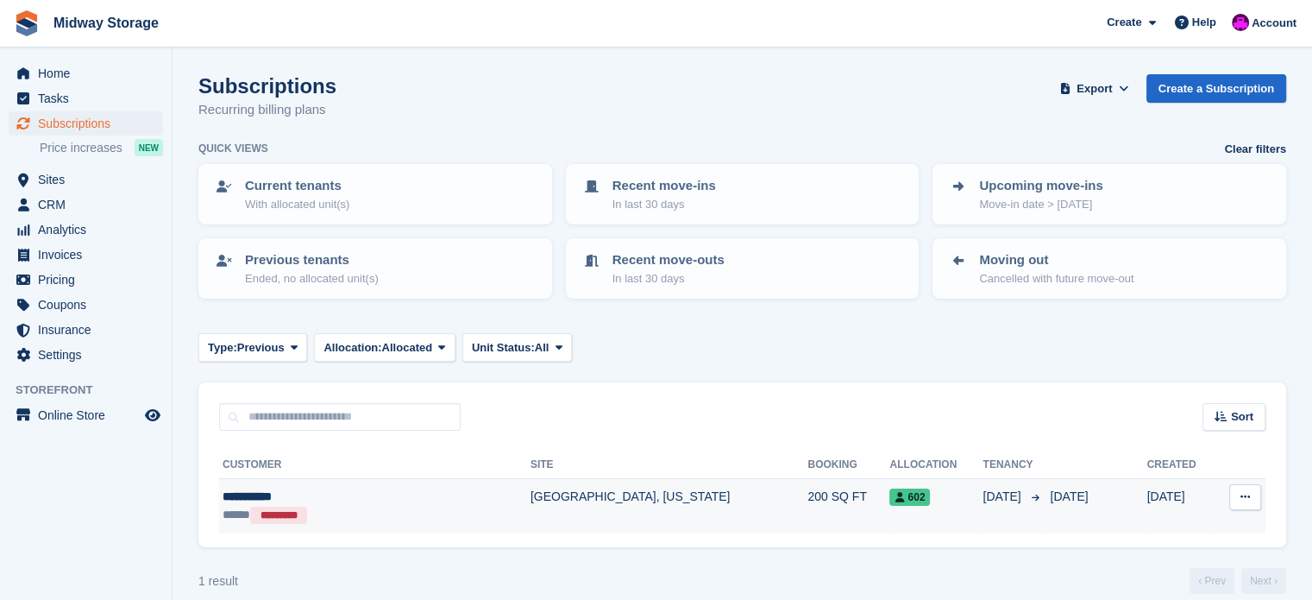
scroll to position [18, 0]
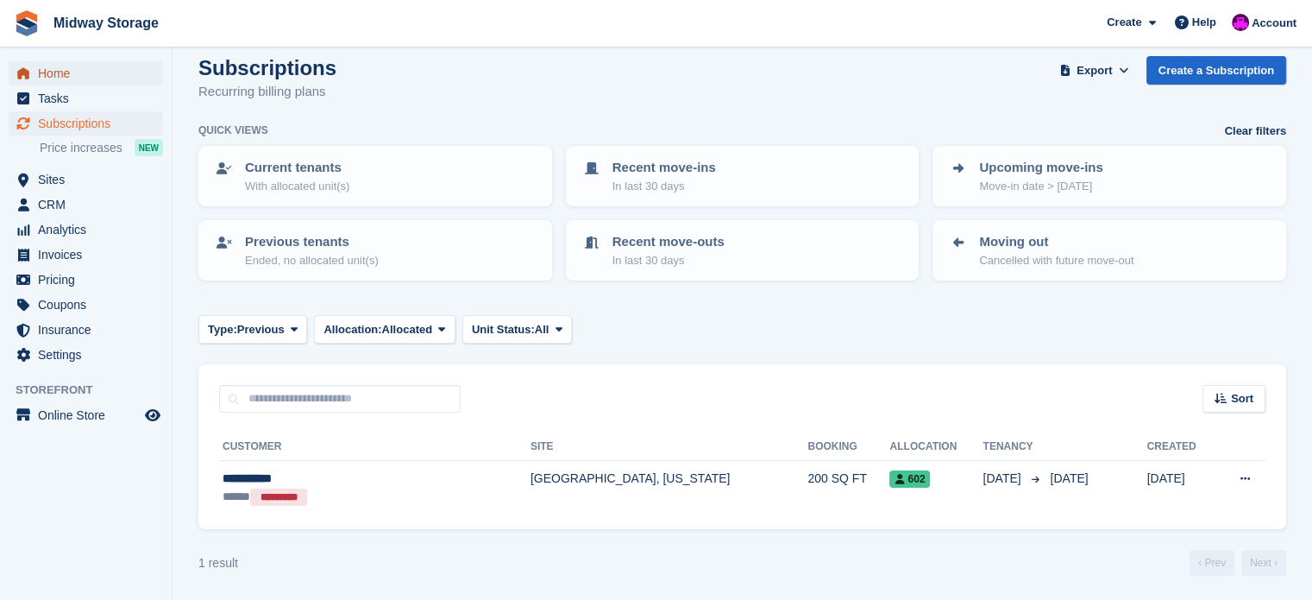
click at [59, 73] on span "Home" at bounding box center [90, 73] width 104 height 24
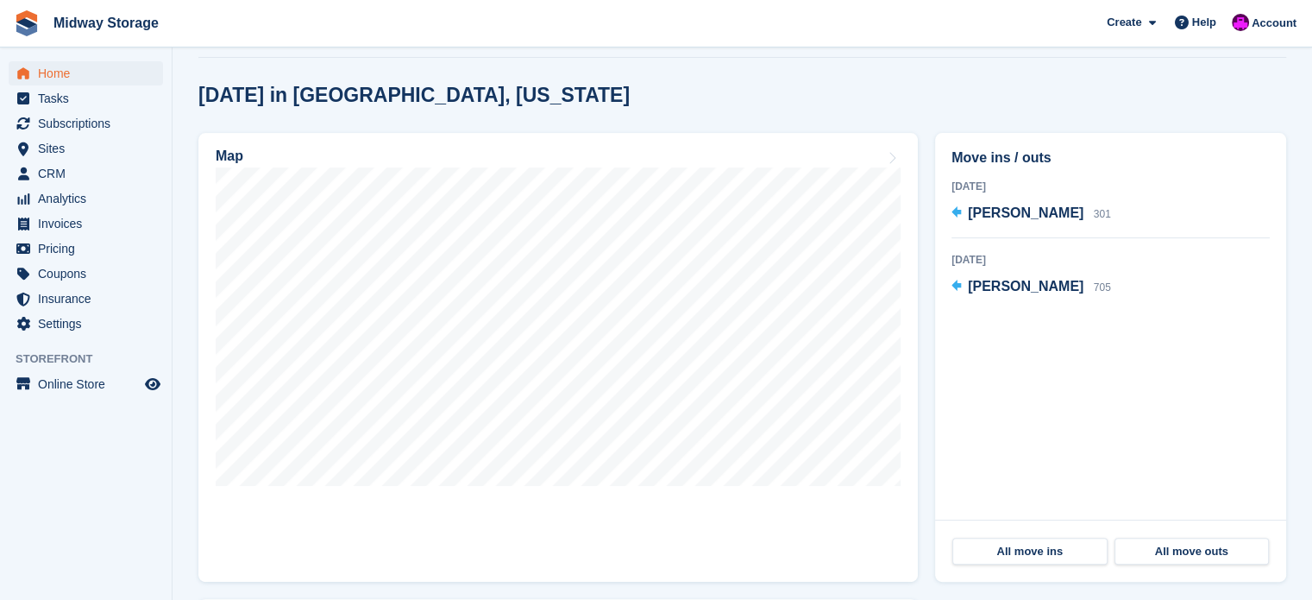
scroll to position [431, 0]
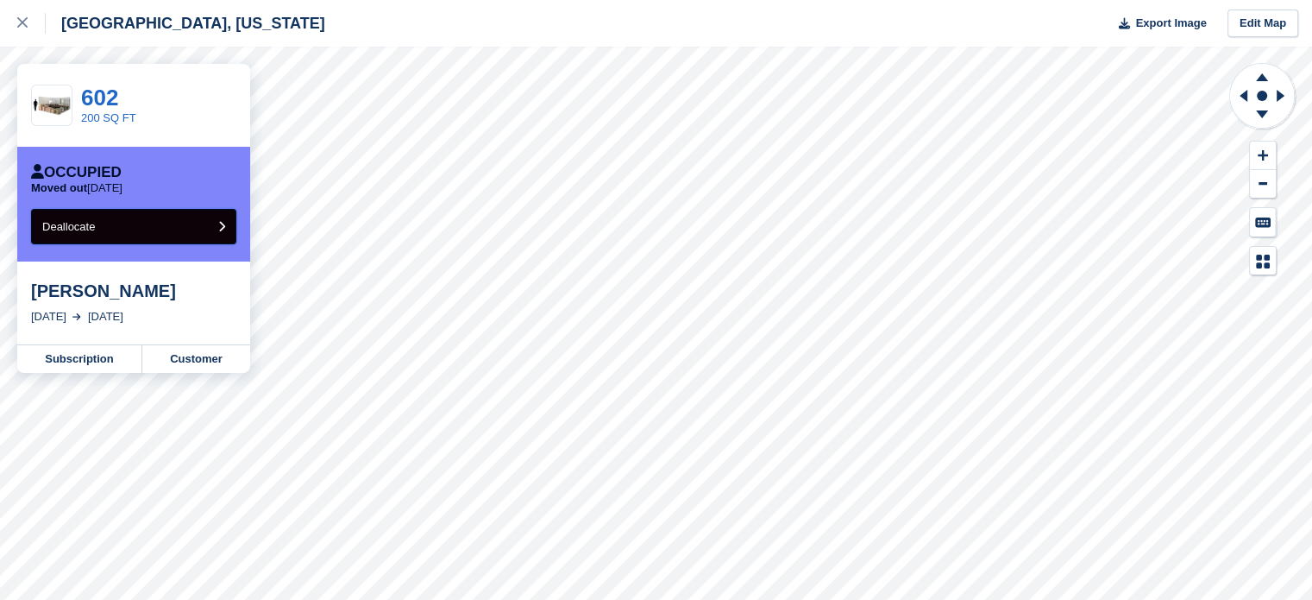
click at [218, 229] on icon "submit" at bounding box center [221, 226] width 7 height 11
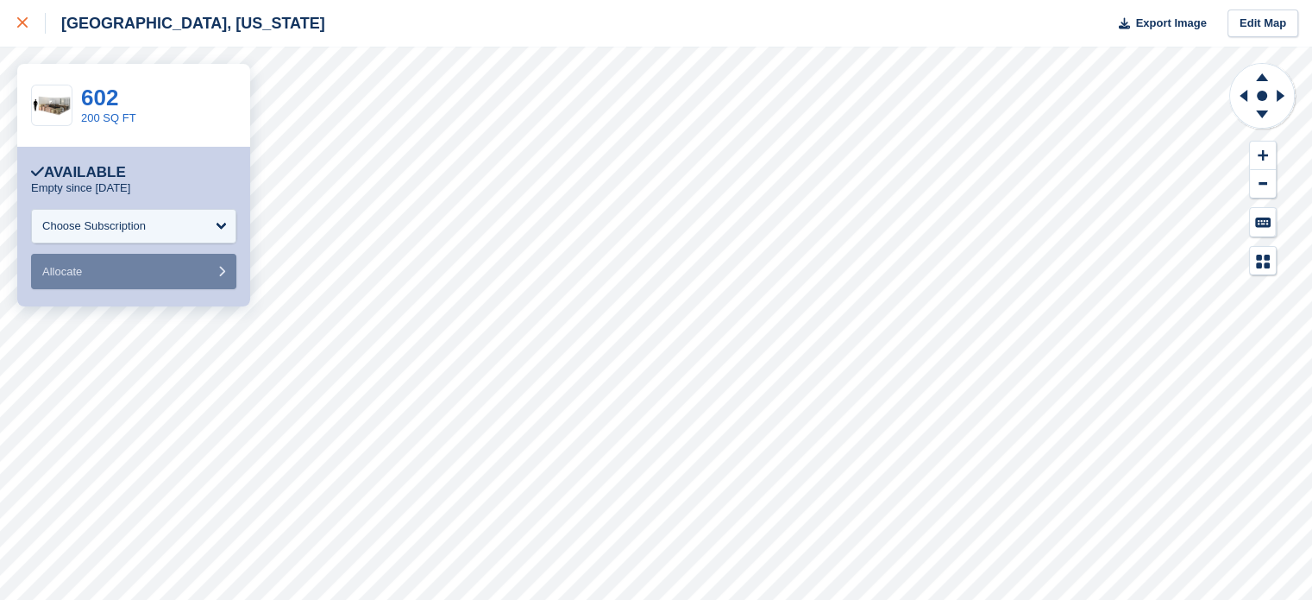
click at [23, 23] on icon at bounding box center [22, 22] width 10 height 10
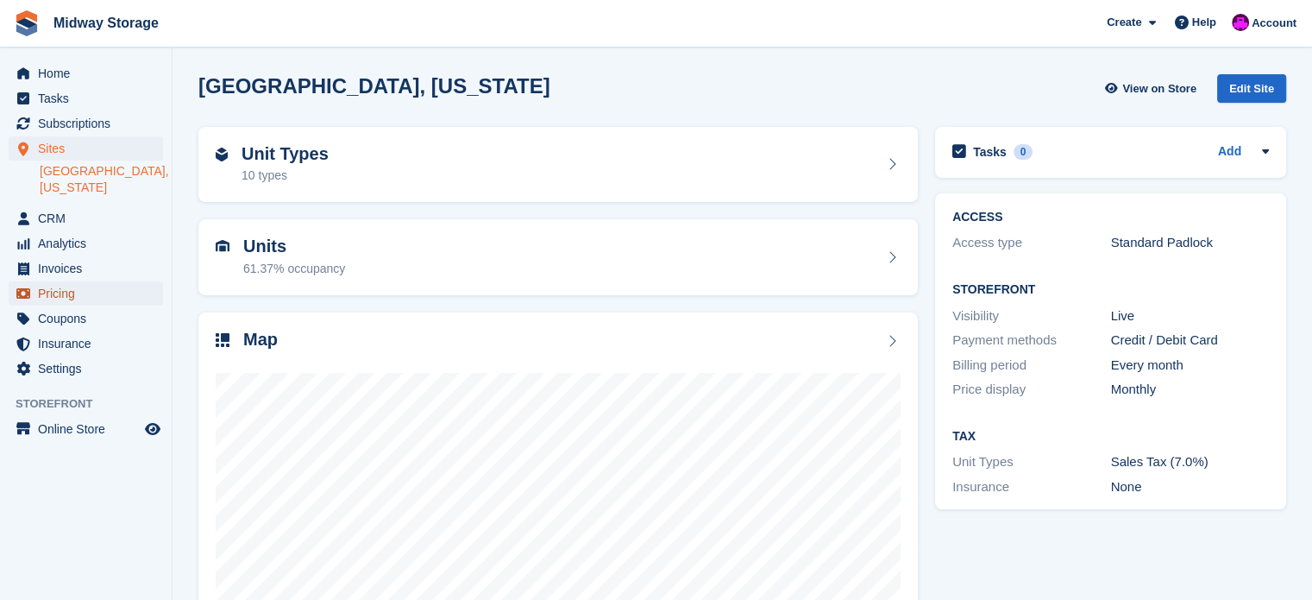
click at [53, 281] on span "Pricing" at bounding box center [90, 293] width 104 height 24
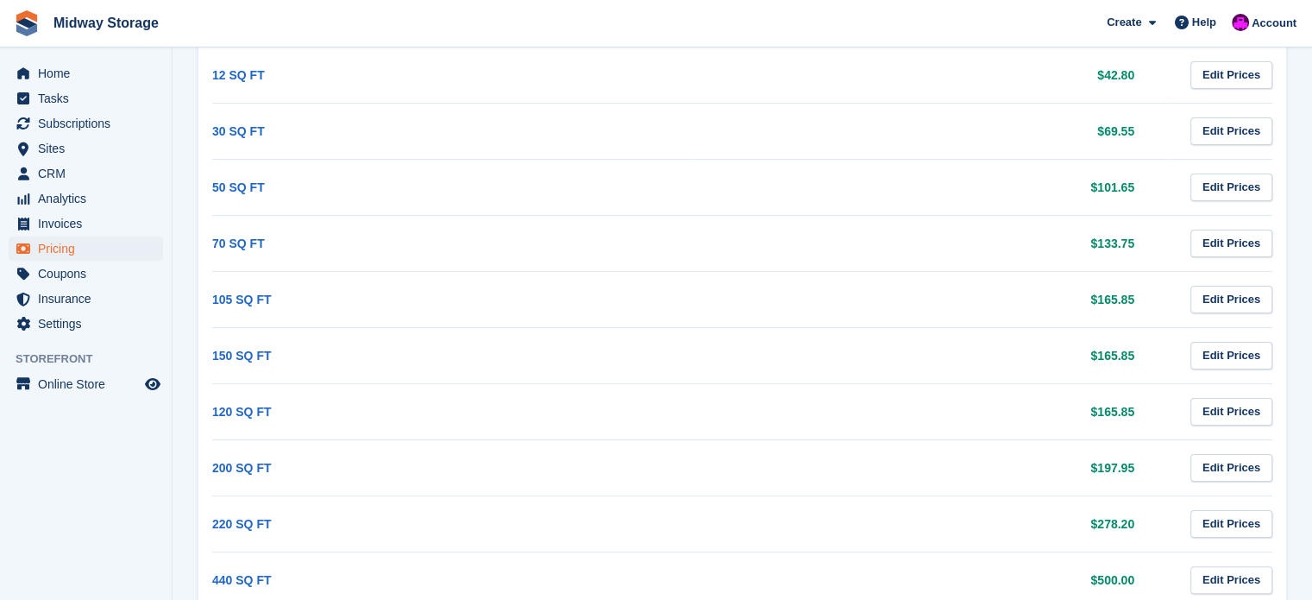
scroll to position [336, 0]
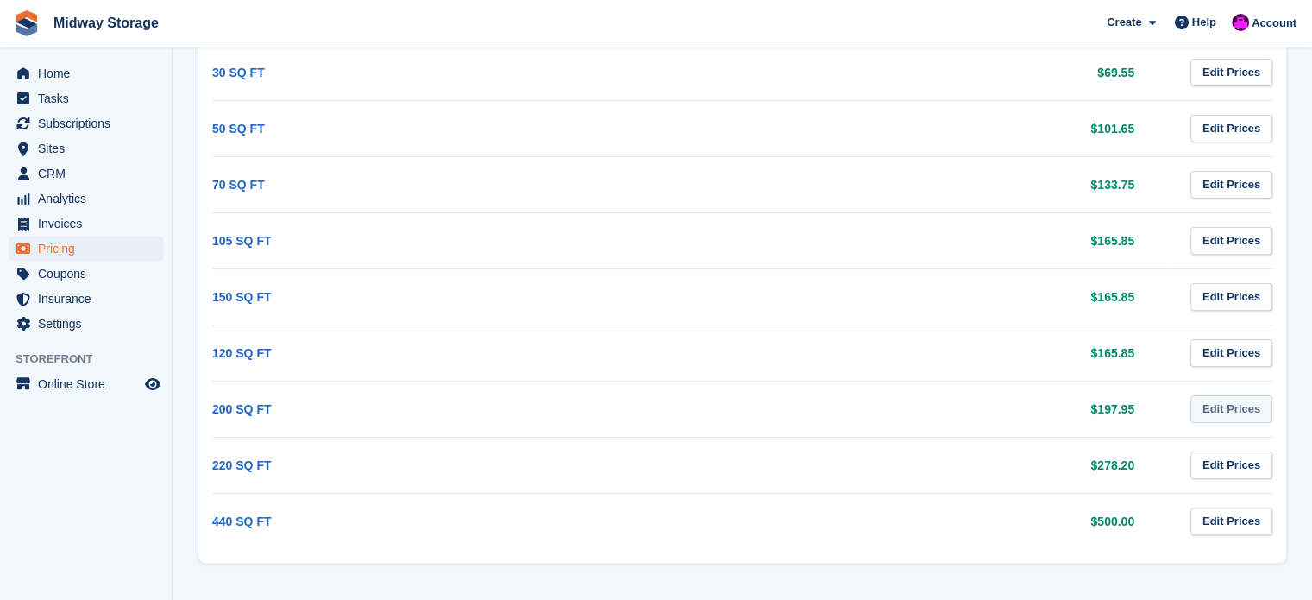
click at [1232, 409] on link "Edit Prices" at bounding box center [1231, 409] width 82 height 28
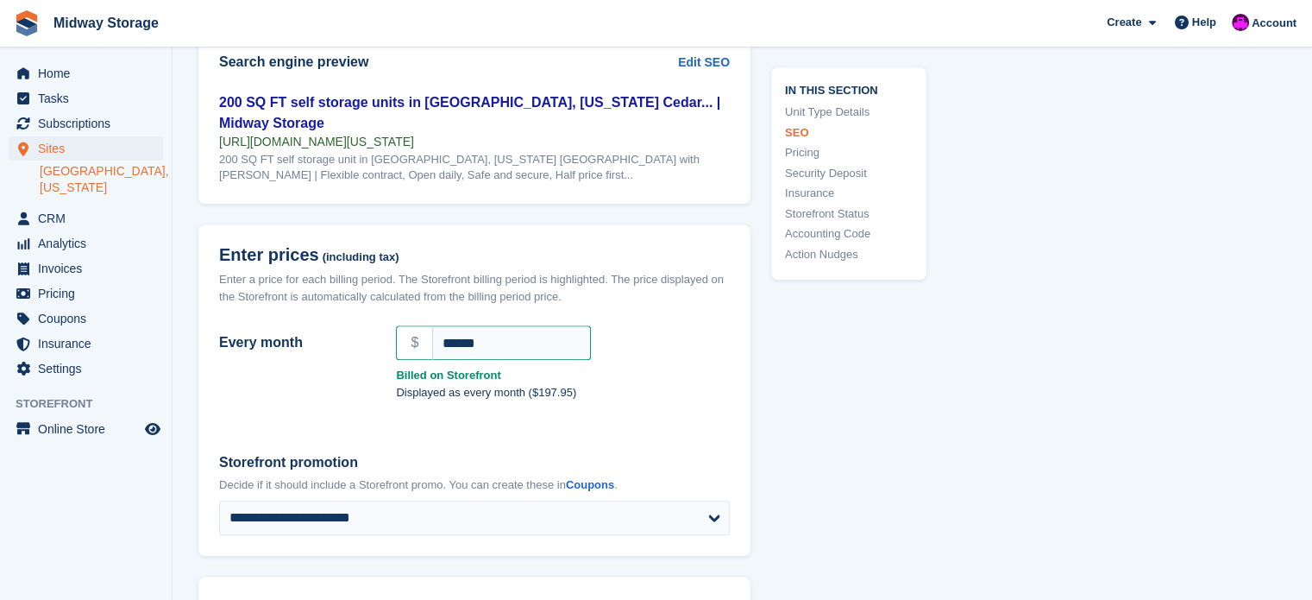
scroll to position [1364, 0]
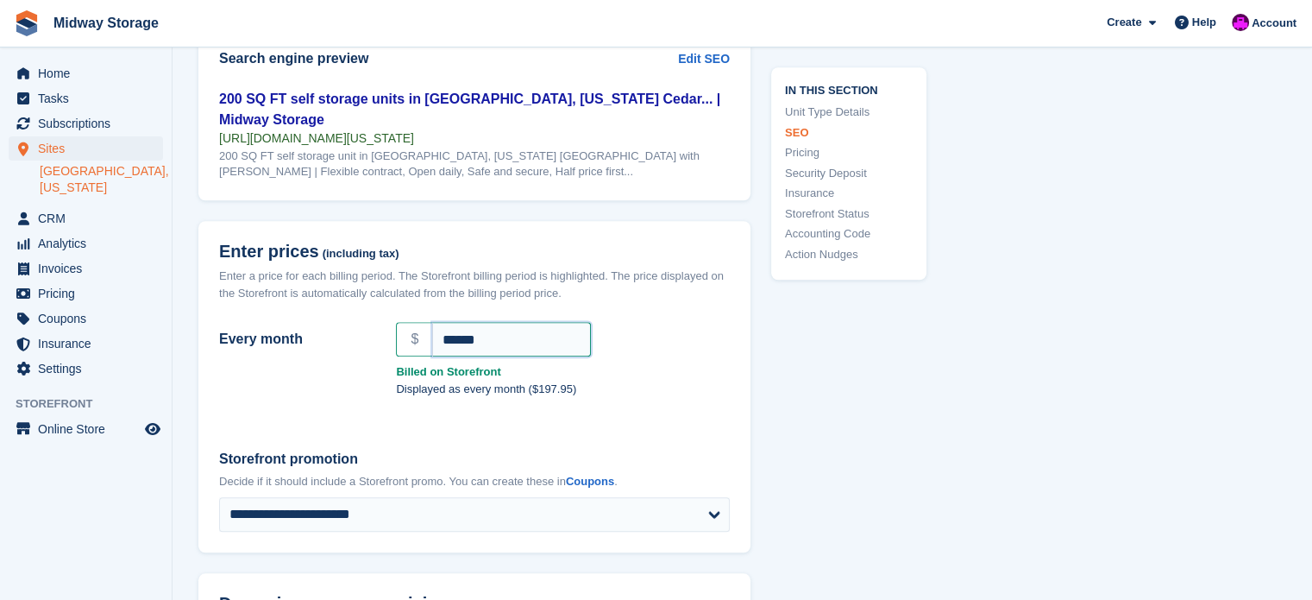
click at [571, 322] on input "******" at bounding box center [511, 339] width 159 height 35
click at [811, 406] on div "In this section Unit Type Details SEO Pricing Security Deposit Insurance Storef…" at bounding box center [838, 410] width 176 height 3260
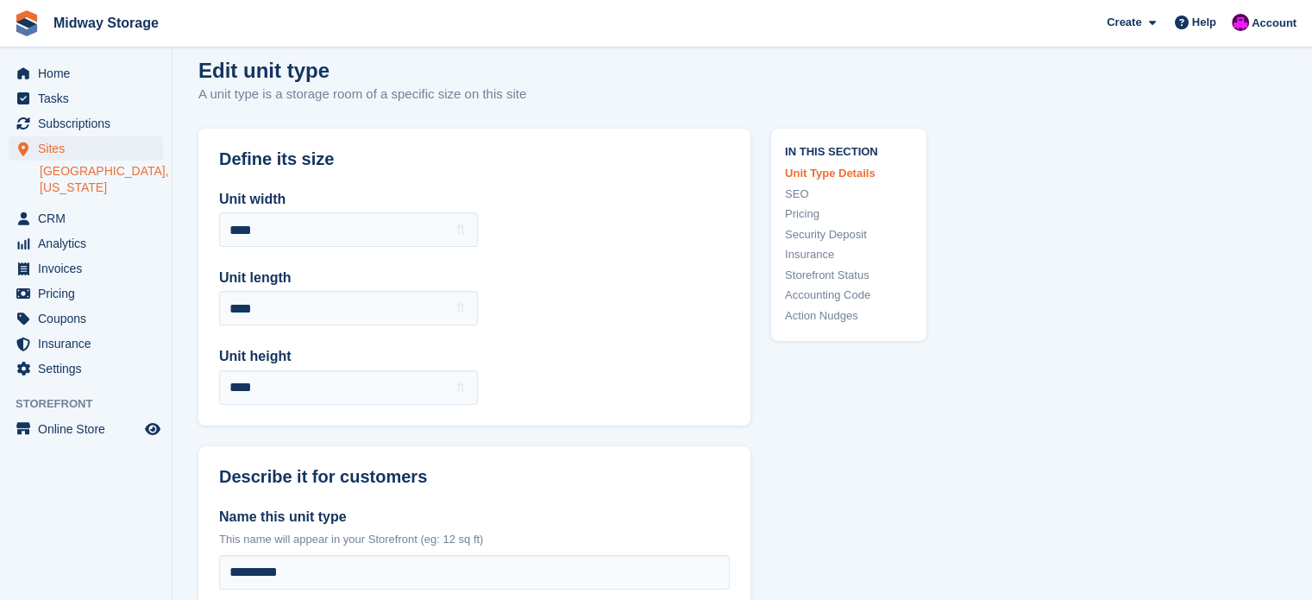
scroll to position [0, 0]
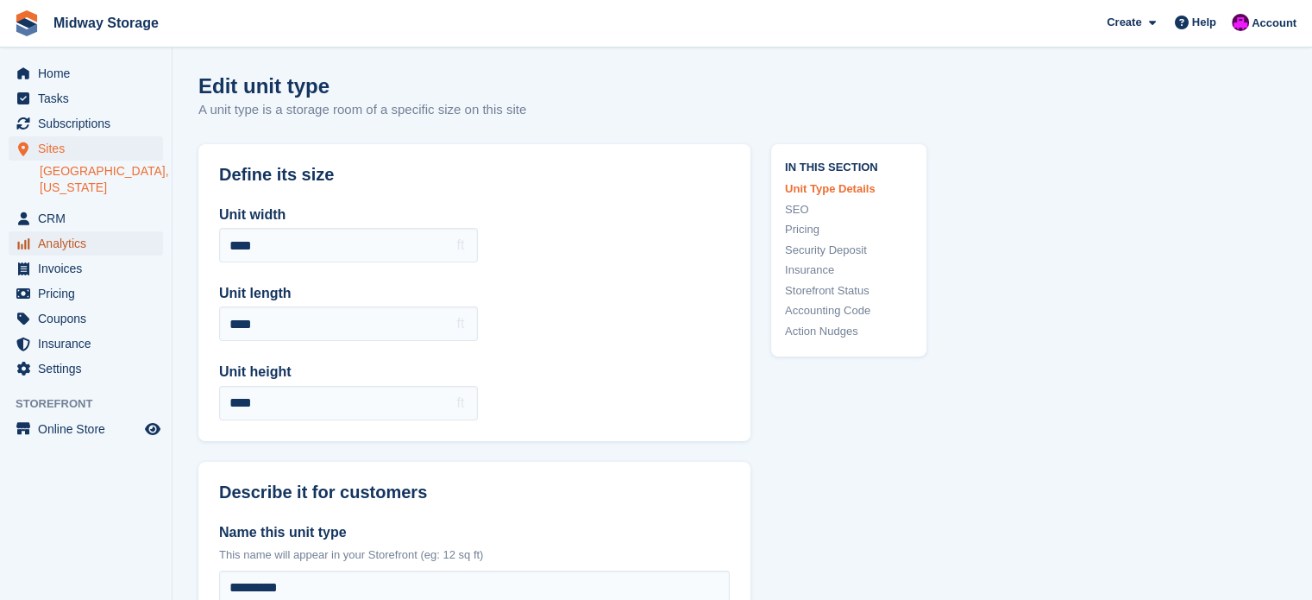
click at [57, 231] on span "Analytics" at bounding box center [90, 243] width 104 height 24
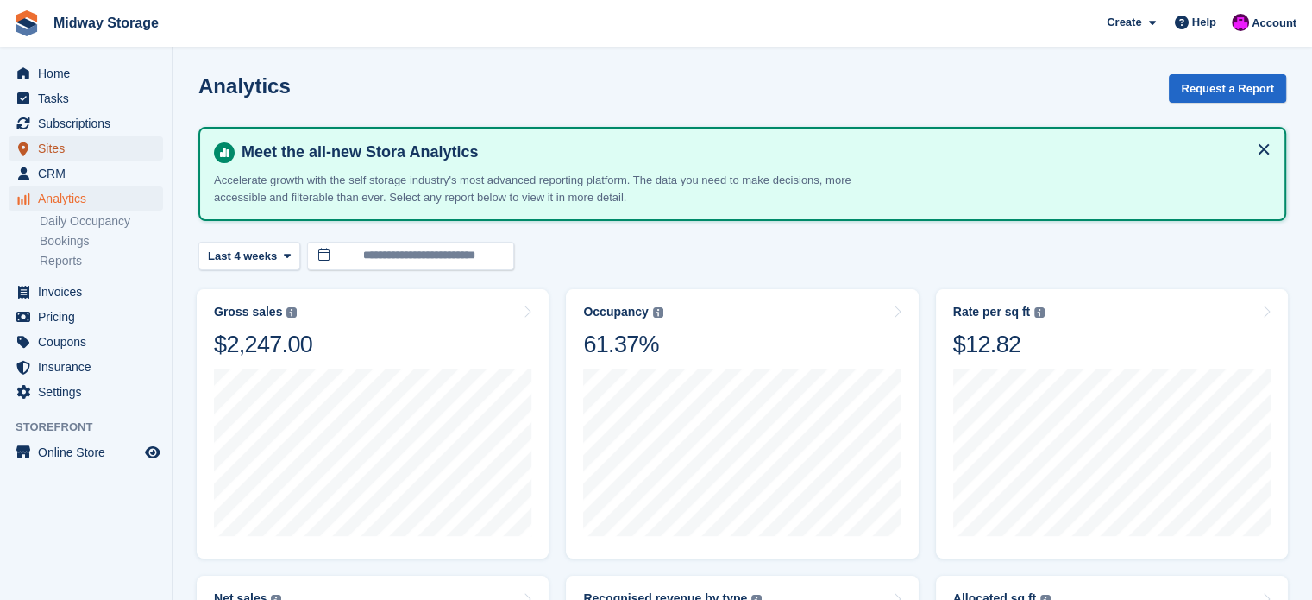
click at [56, 149] on span "Sites" at bounding box center [90, 148] width 104 height 24
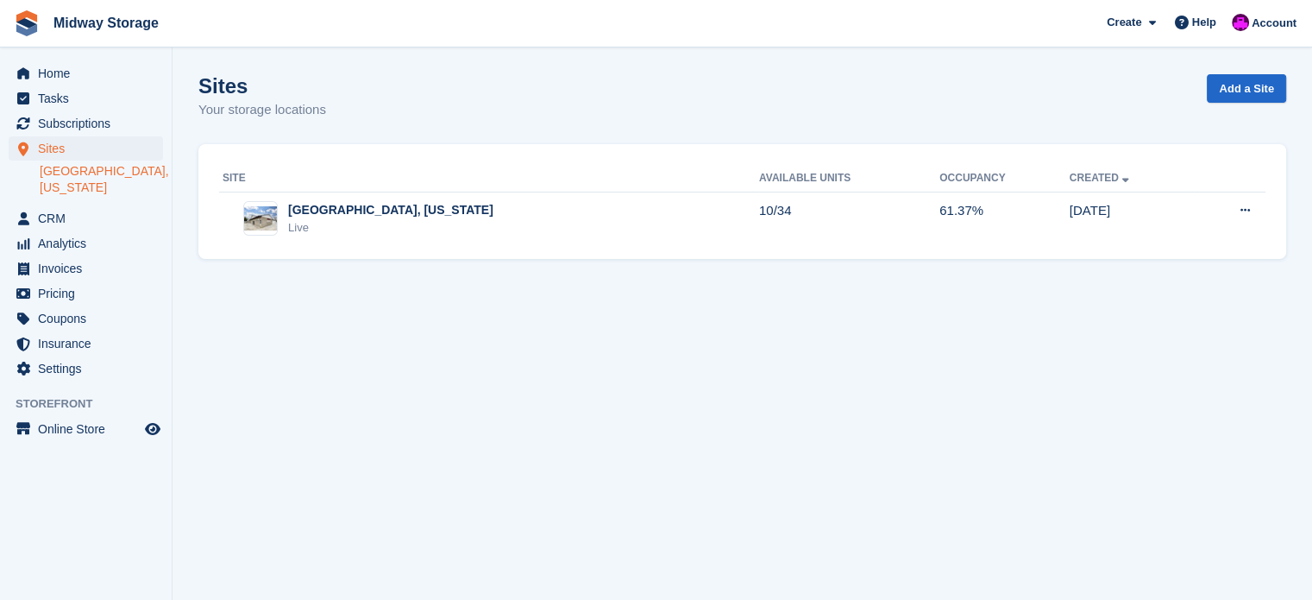
click at [85, 171] on link "[GEOGRAPHIC_DATA], [US_STATE]" at bounding box center [101, 179] width 123 height 33
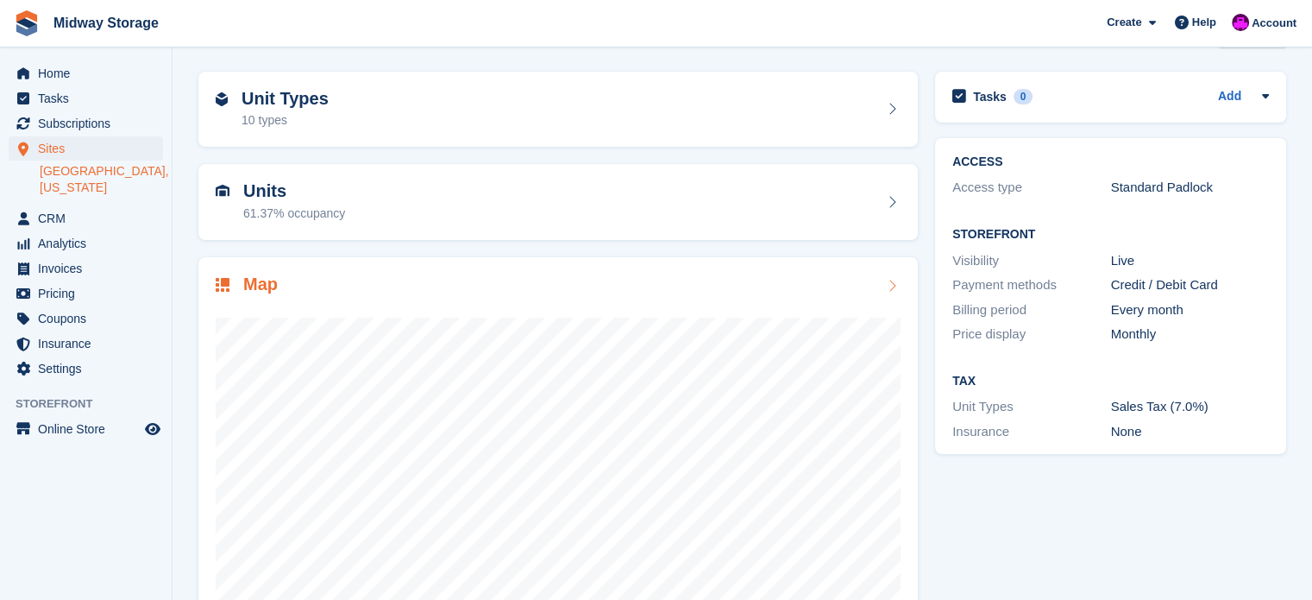
scroll to position [86, 0]
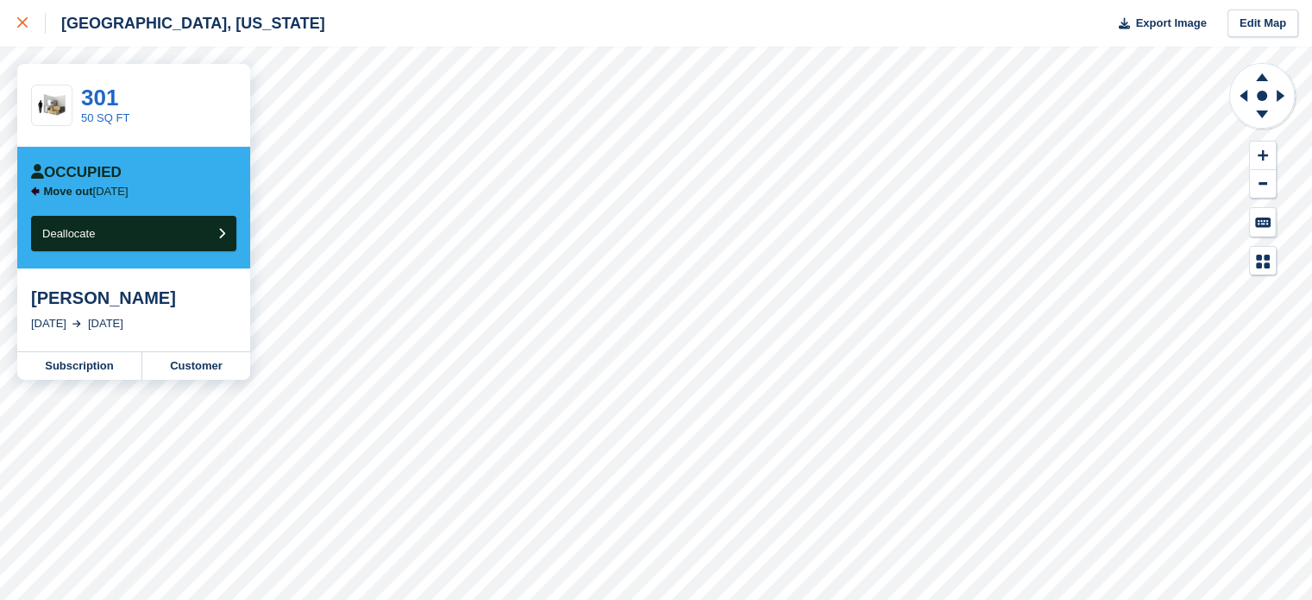
click at [21, 22] on icon at bounding box center [22, 22] width 10 height 10
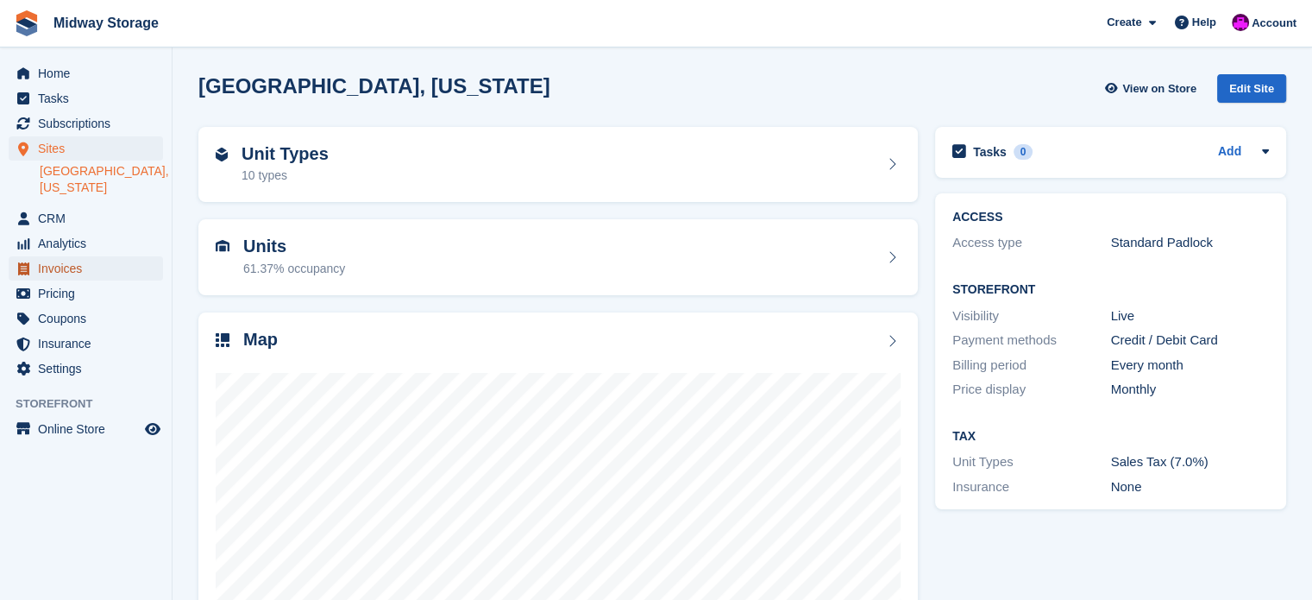
click at [59, 256] on span "Invoices" at bounding box center [90, 268] width 104 height 24
